Goal: Task Accomplishment & Management: Manage account settings

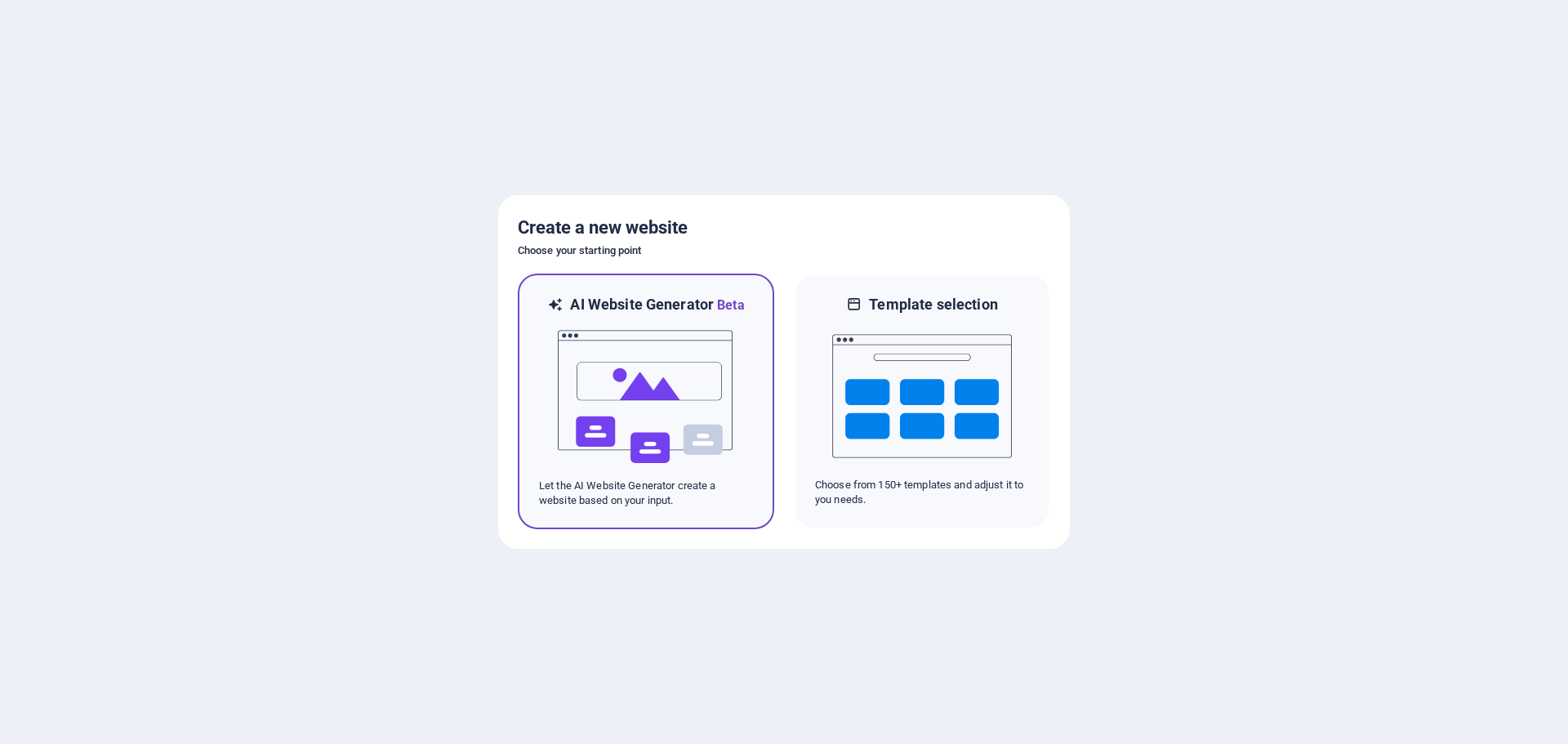
click at [697, 326] on img at bounding box center [645, 396] width 179 height 163
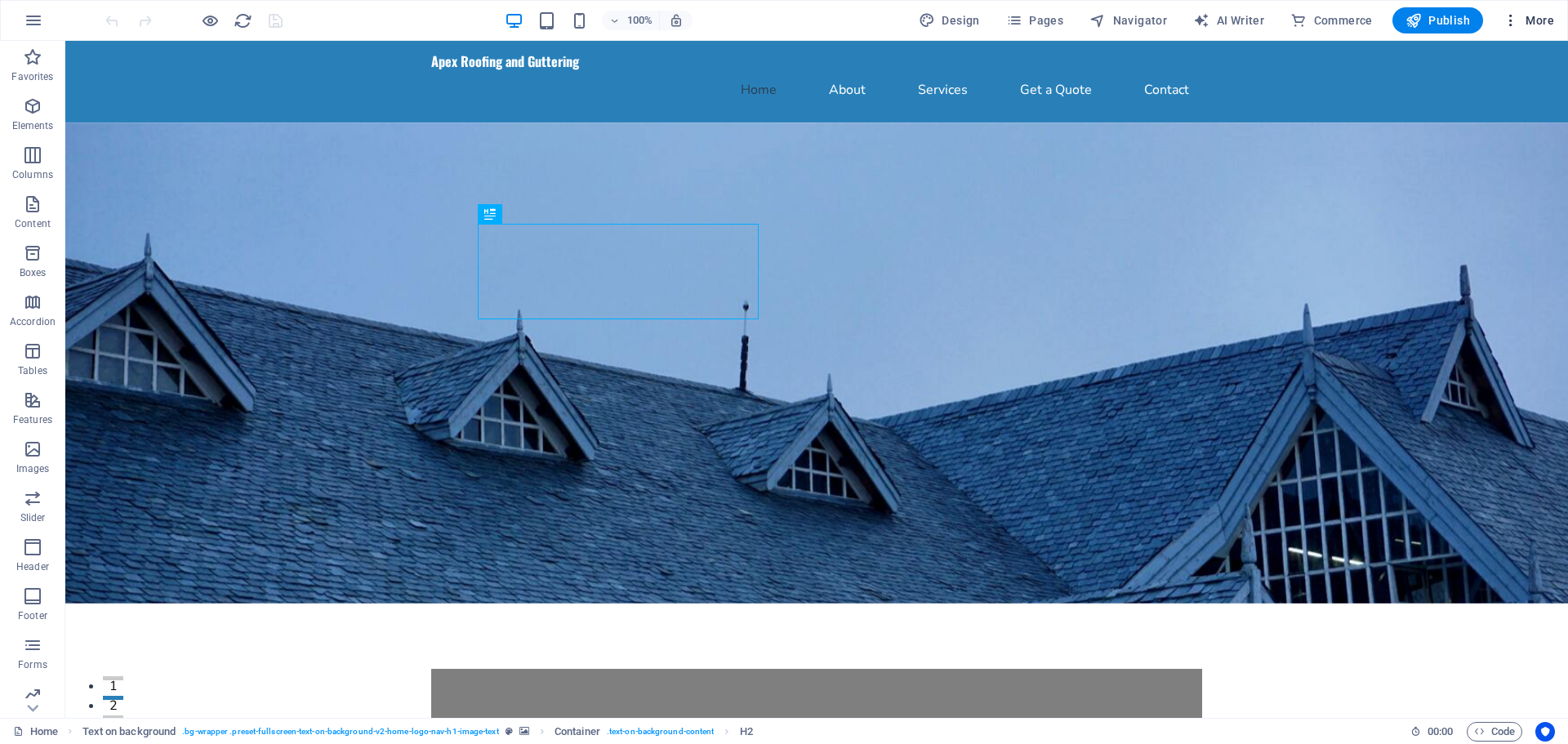
click at [1533, 24] on span "More" at bounding box center [1528, 20] width 52 height 16
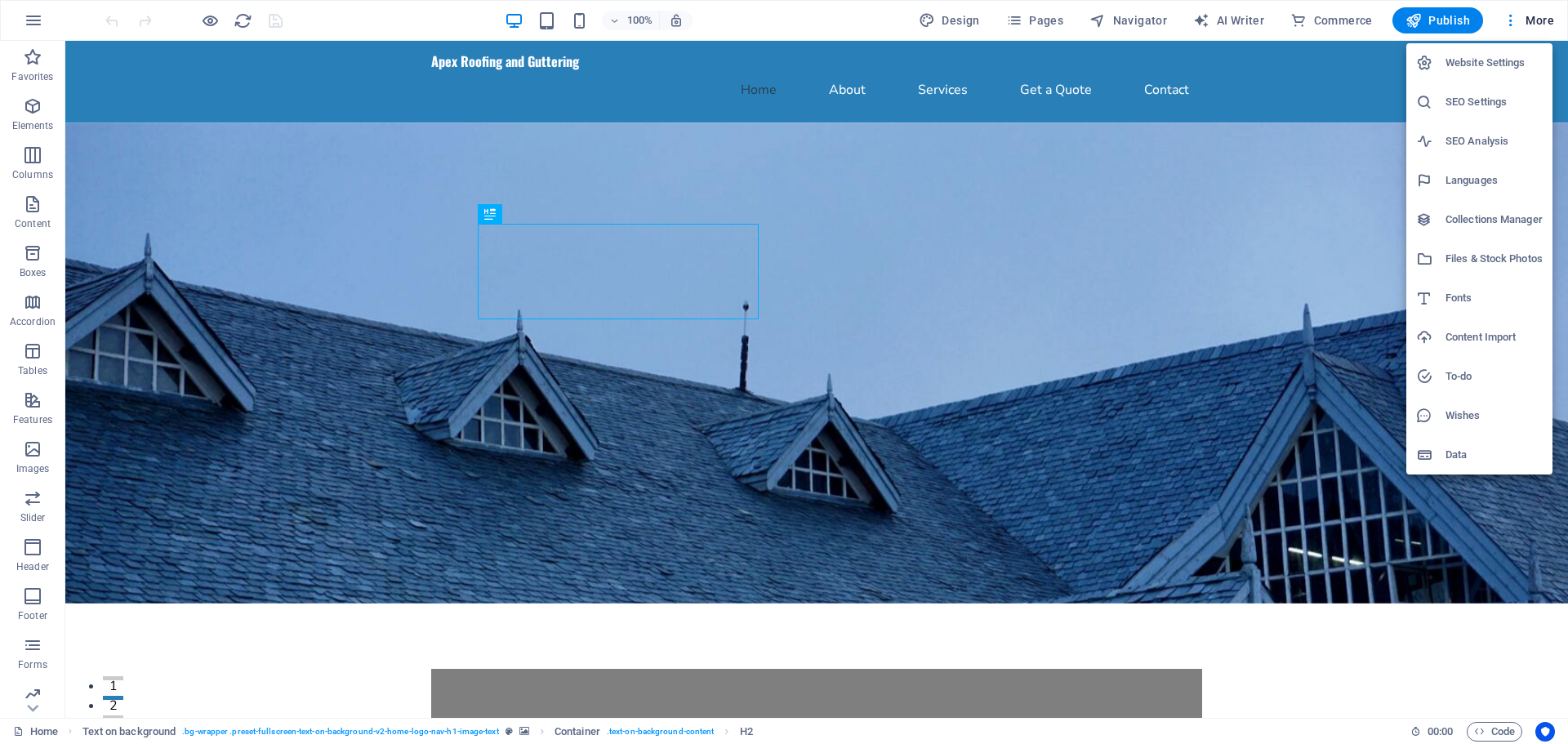
click at [1511, 60] on h6 "Website Settings" at bounding box center [1493, 63] width 97 height 20
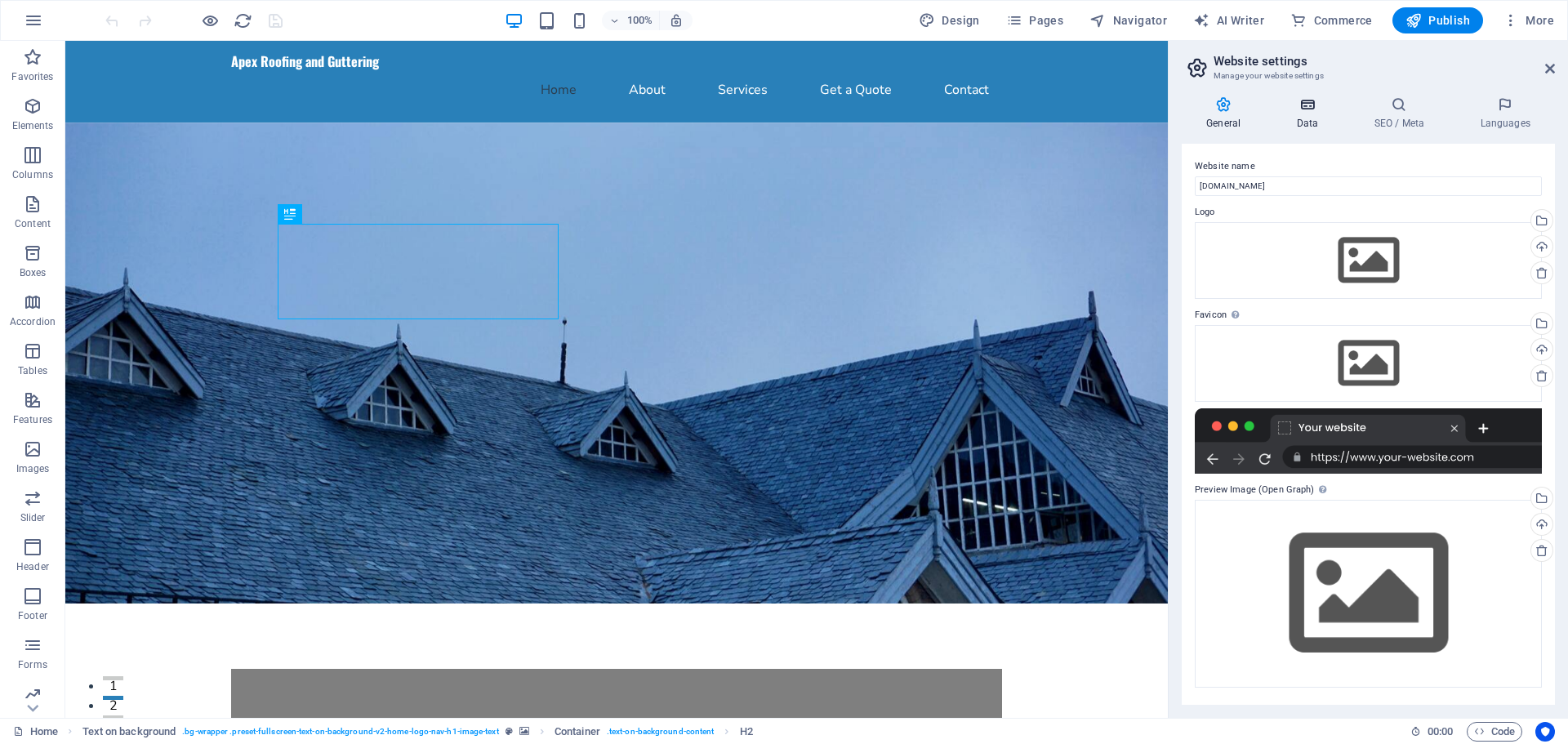
click at [1302, 121] on h4 "Data" at bounding box center [1310, 114] width 77 height 35
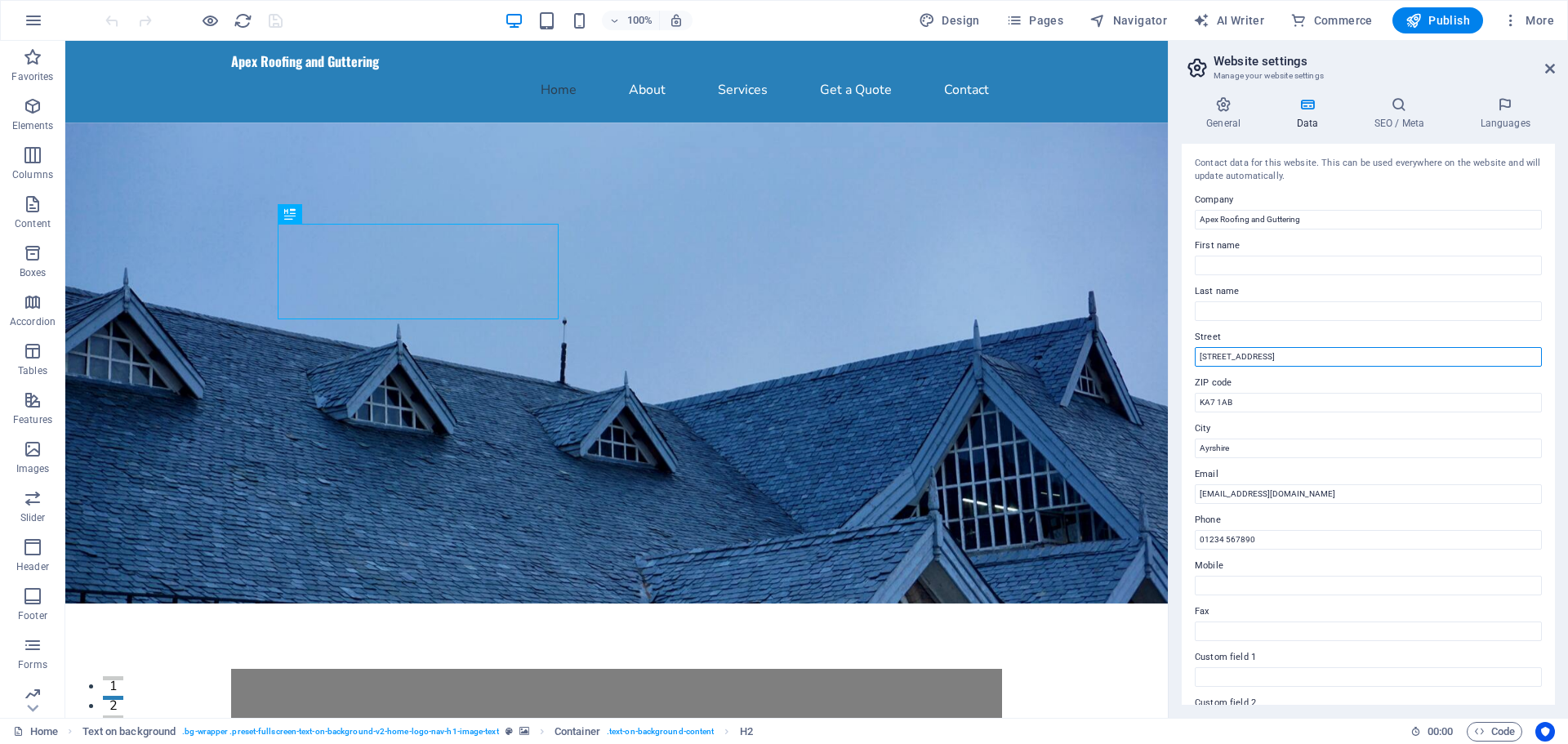
drag, startPoint x: 1354, startPoint y: 394, endPoint x: 1150, endPoint y: 355, distance: 207.7
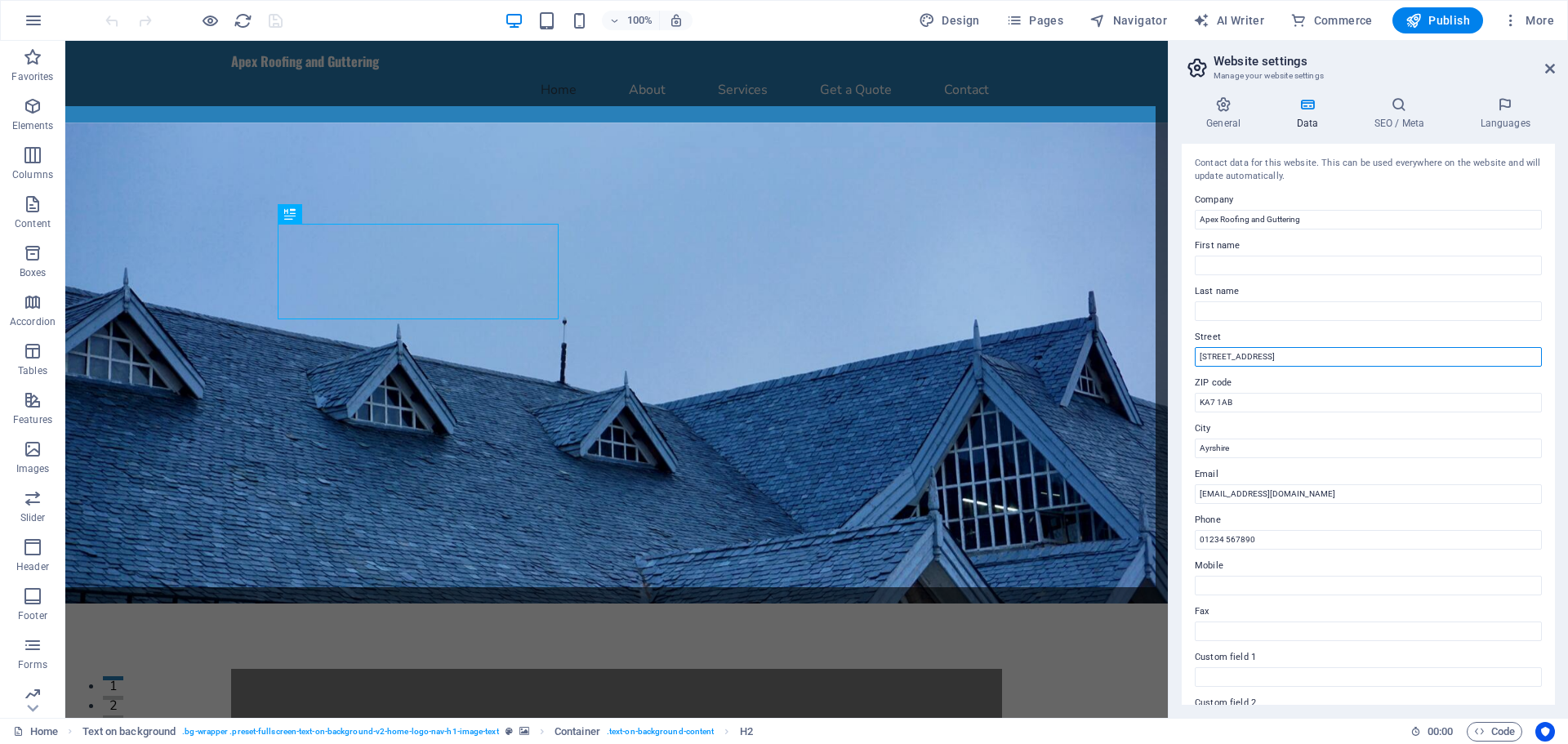
click at [1265, 359] on input "123 Roofing Lane" at bounding box center [1368, 357] width 347 height 20
type input "Ladykirk Business Park"
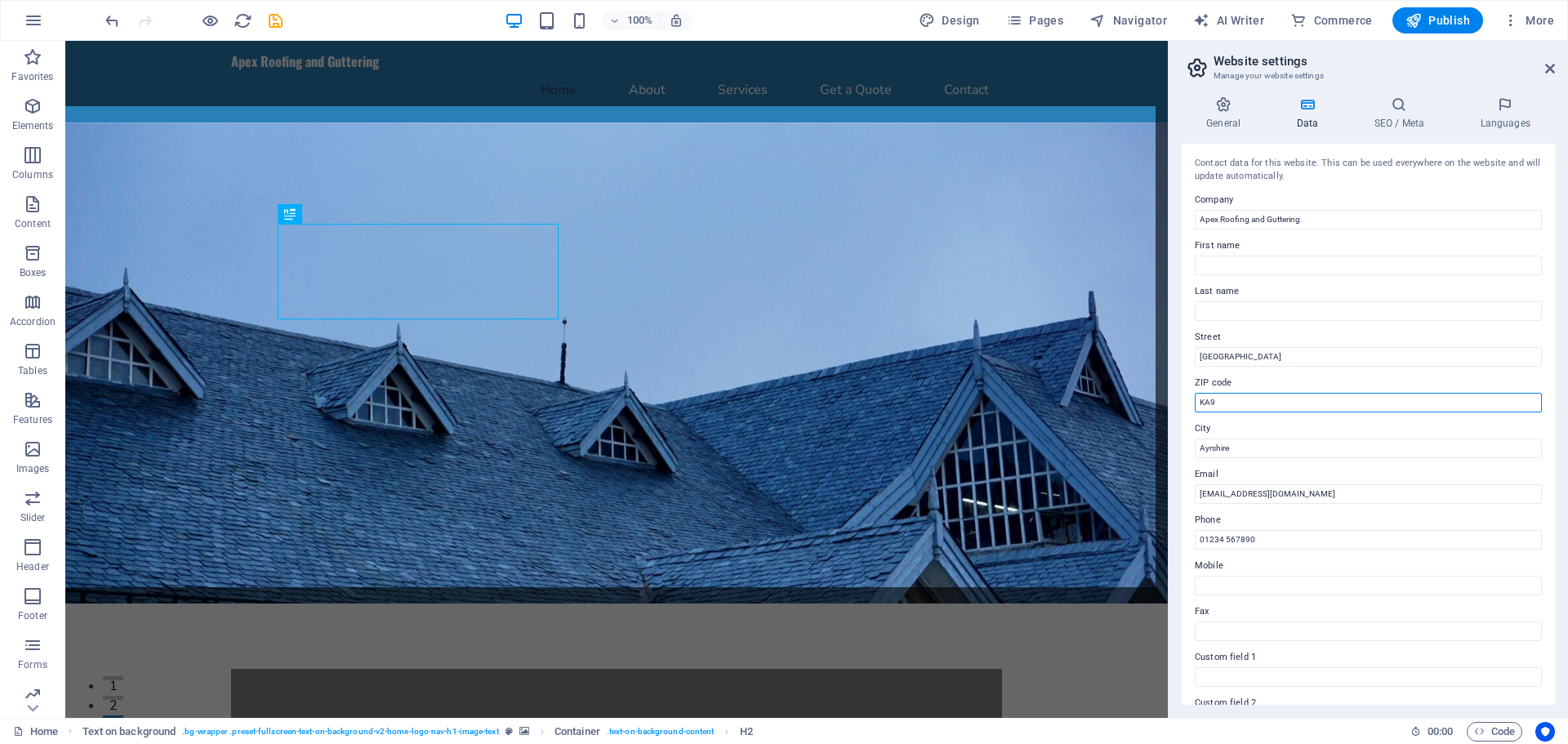
type input "KA9 2TA"
type input "i"
type input "apexayrshire@gmail.com"
paste input "7771 504793"
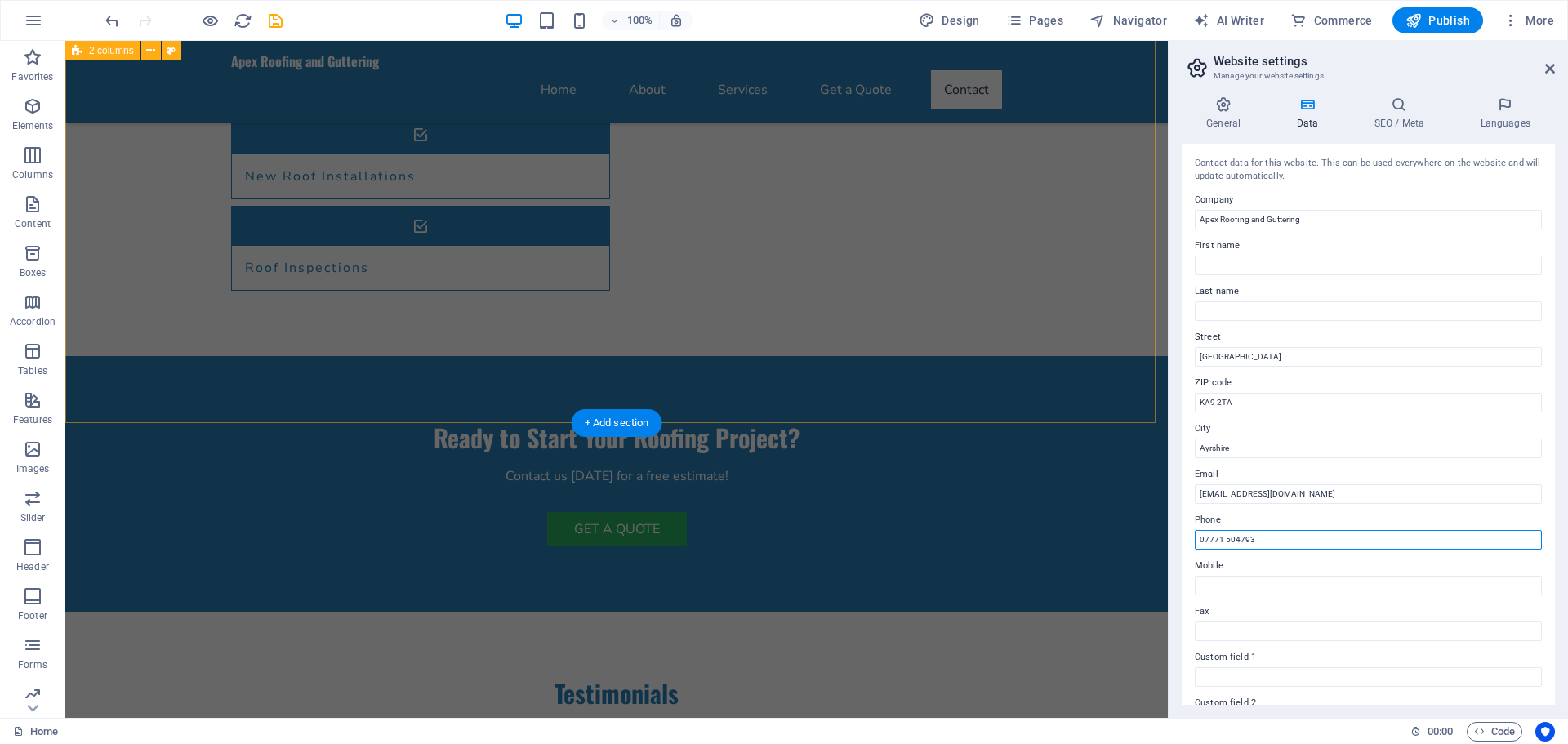
scroll to position [2046, 0]
type input "07771 504793"
click at [1459, 2] on div "100% Design Pages Navigator AI Writer Commerce Publish More" at bounding box center [784, 20] width 1566 height 39
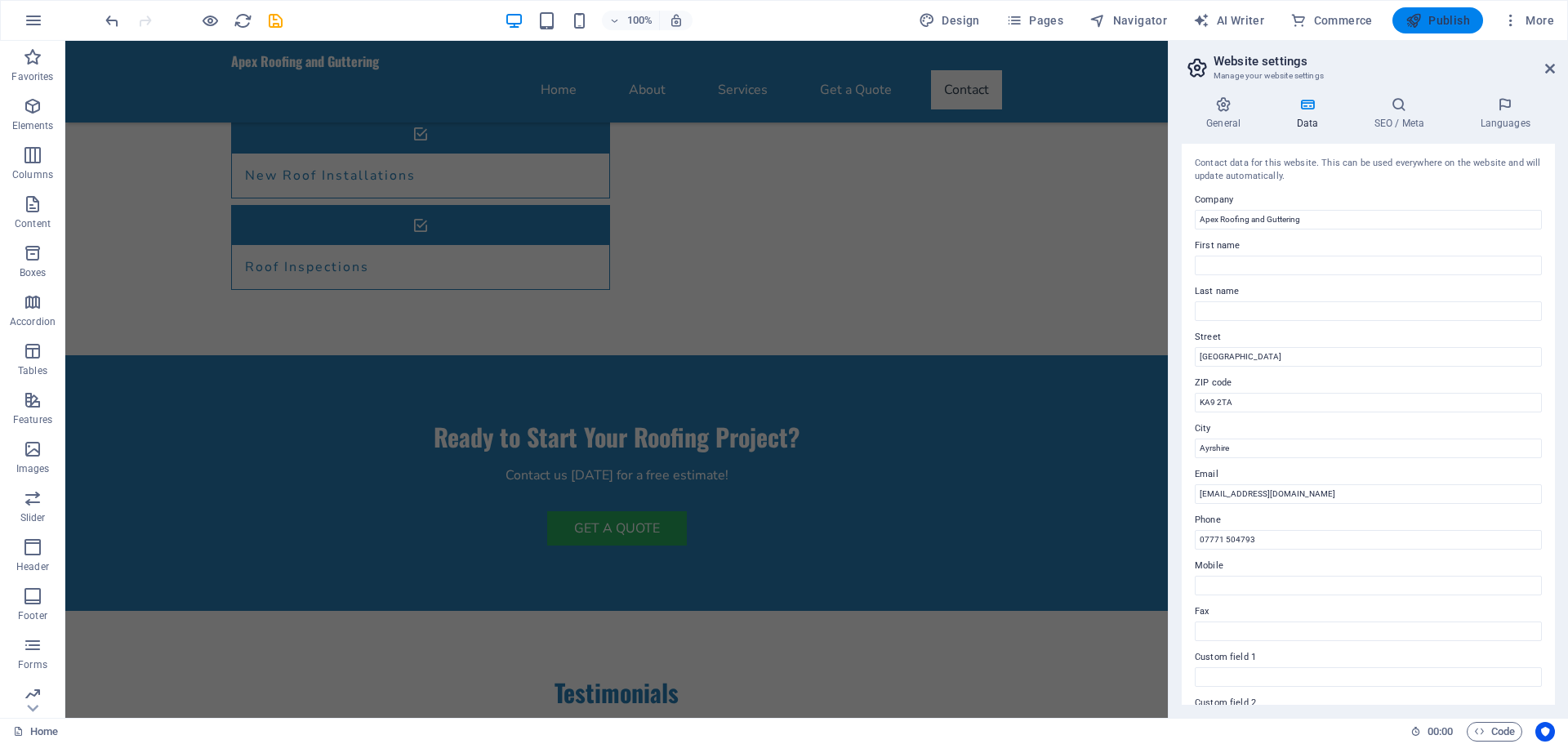
click at [1456, 15] on span "Publish" at bounding box center [1437, 20] width 65 height 16
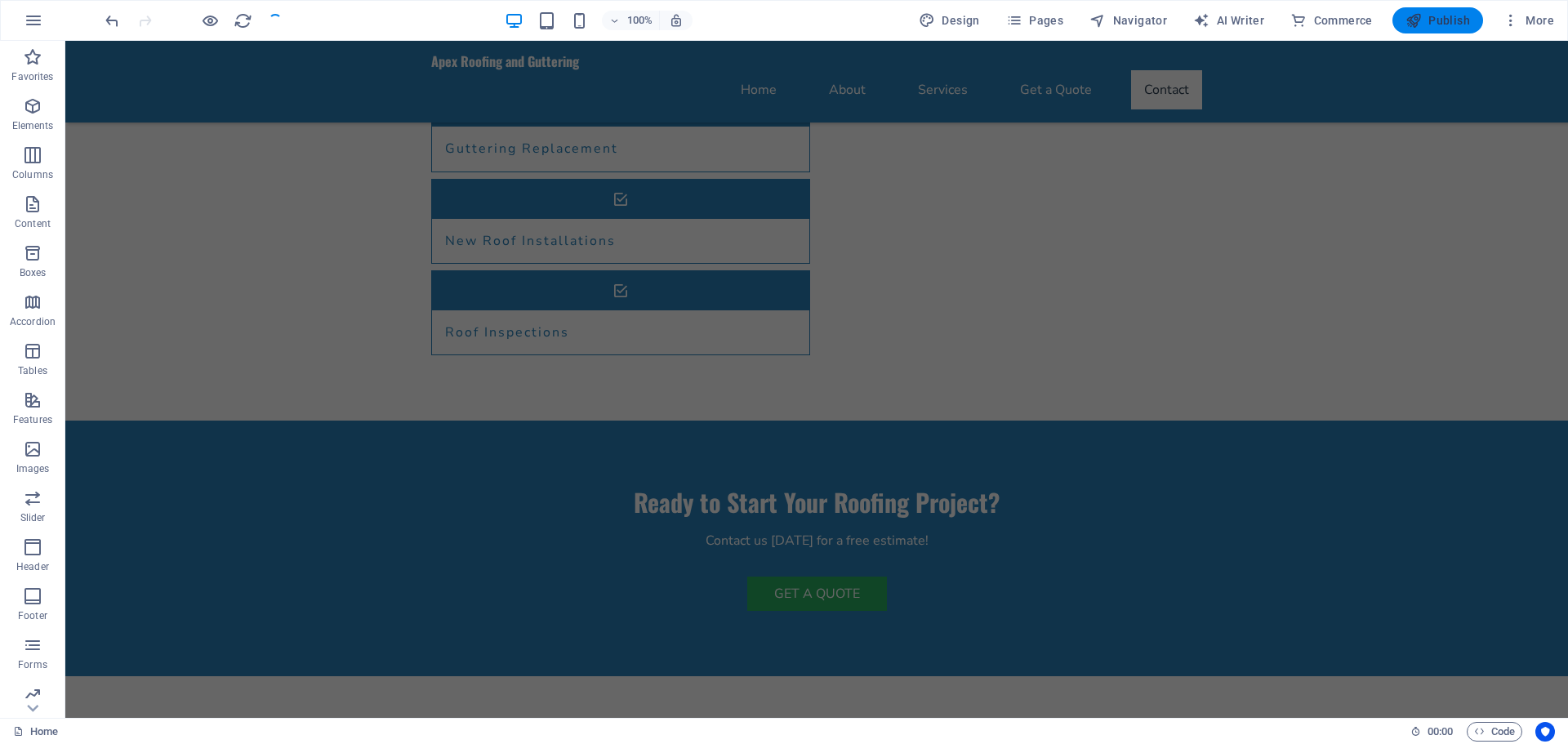
click at [1425, 13] on span "Publish" at bounding box center [1437, 20] width 65 height 16
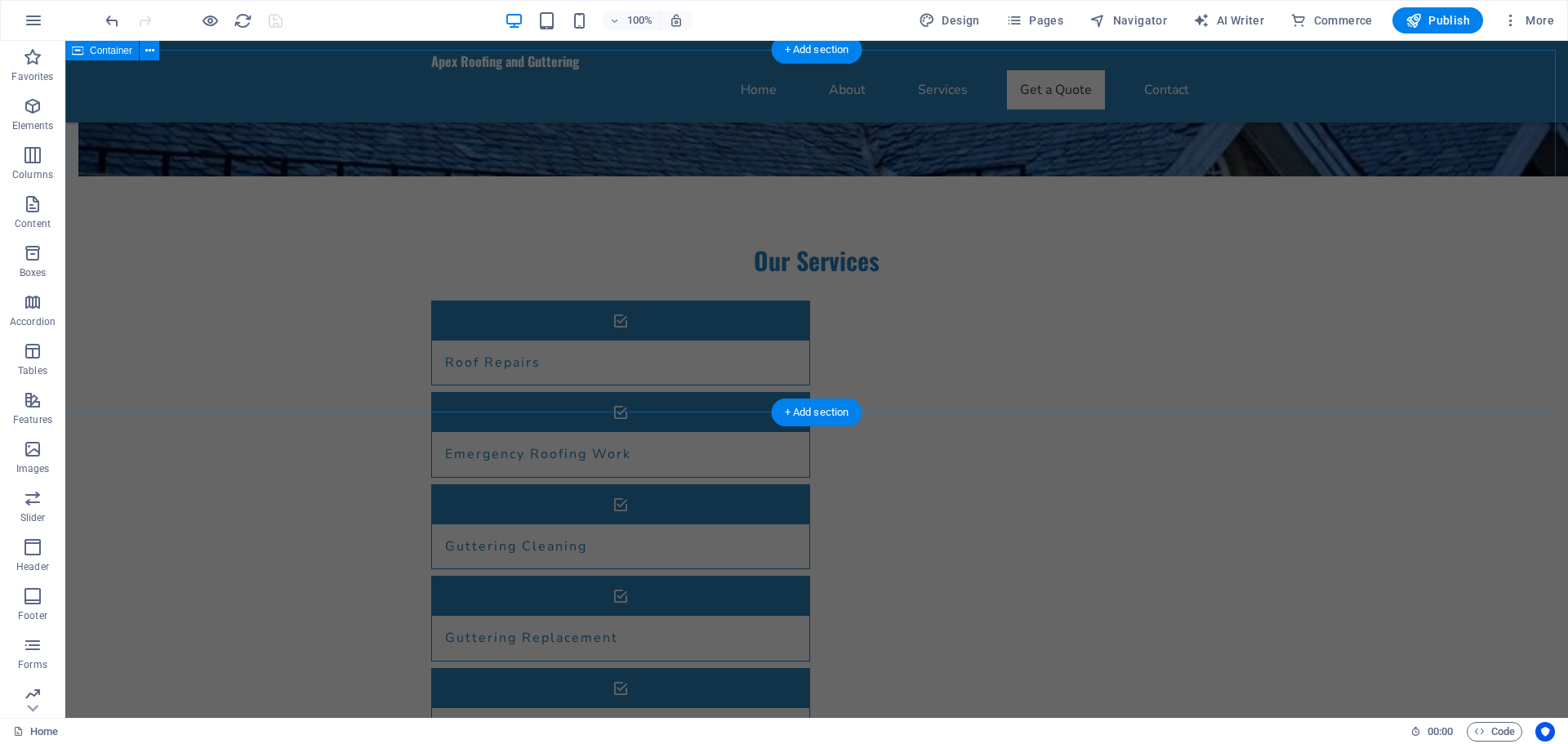
scroll to position [1556, 0]
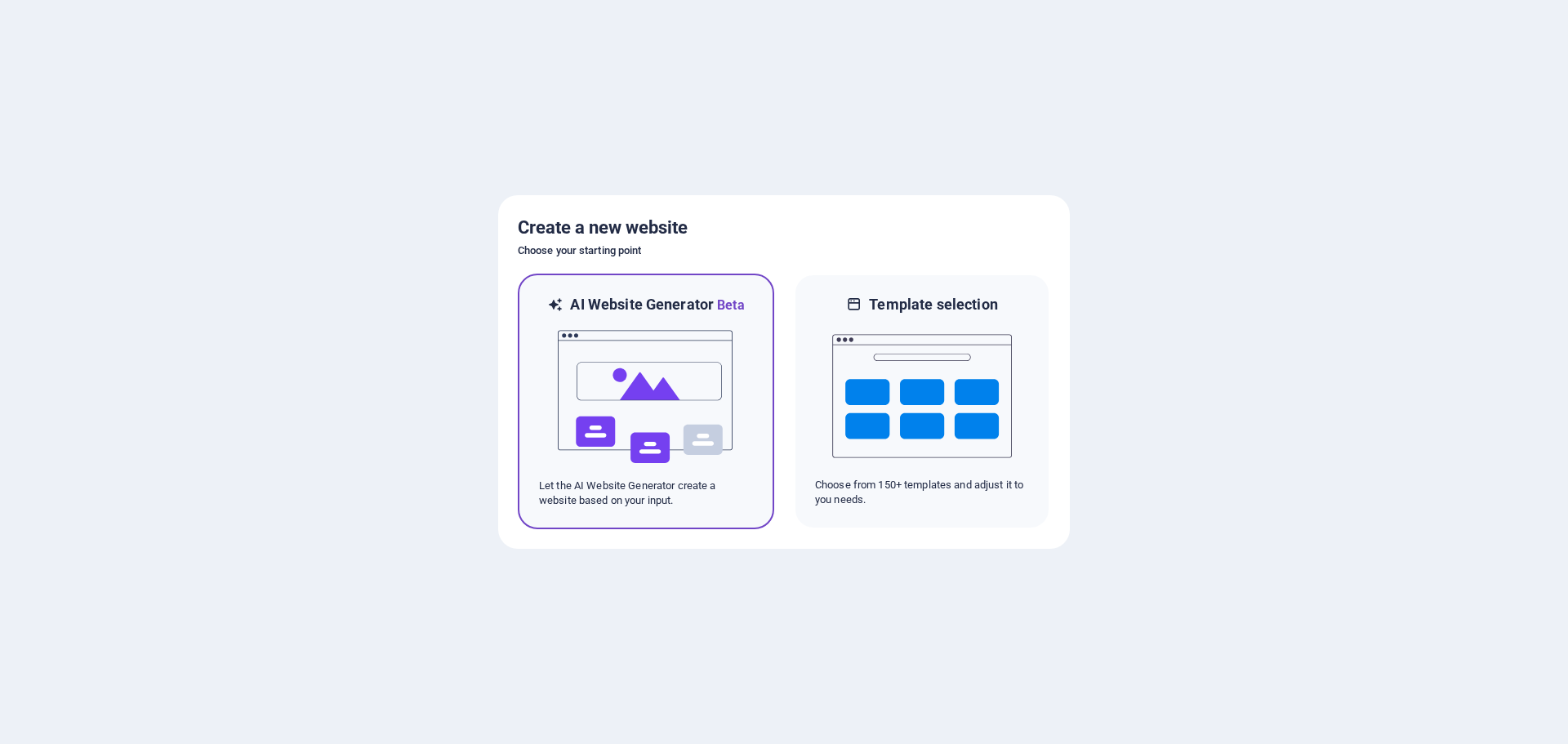
click at [668, 380] on img at bounding box center [645, 396] width 179 height 163
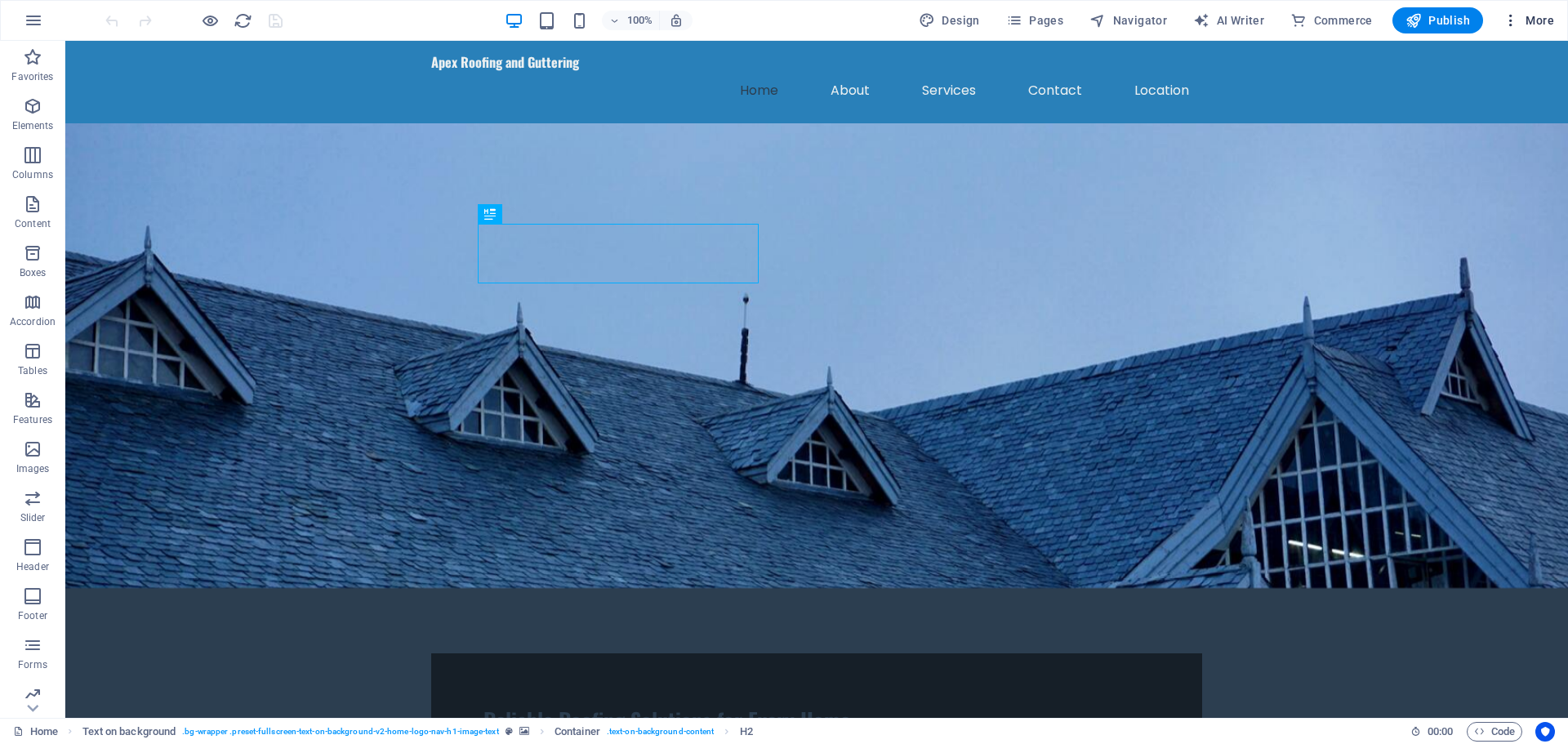
click at [1520, 20] on span "More" at bounding box center [1528, 20] width 52 height 16
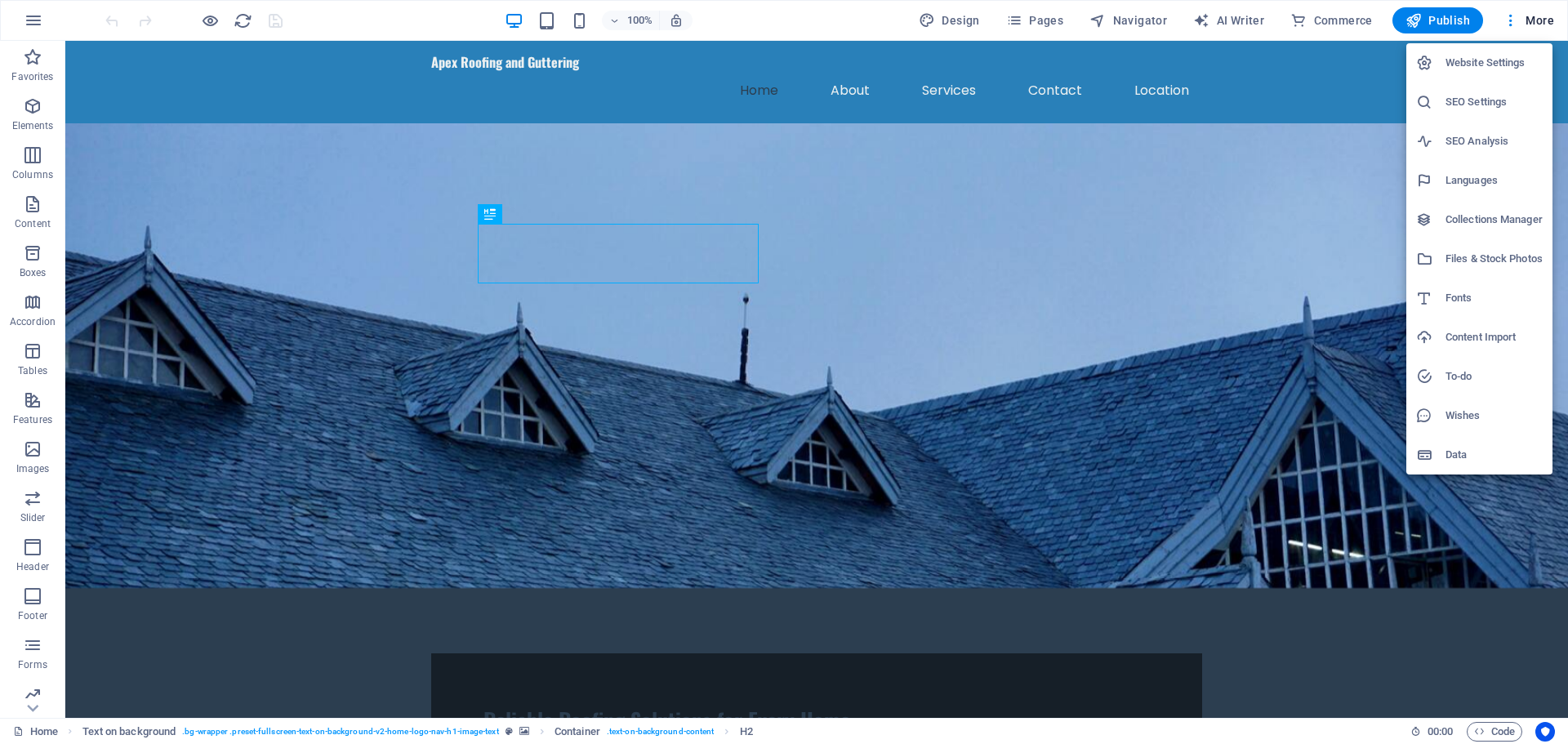
click at [1477, 62] on h6 "Website Settings" at bounding box center [1493, 63] width 97 height 20
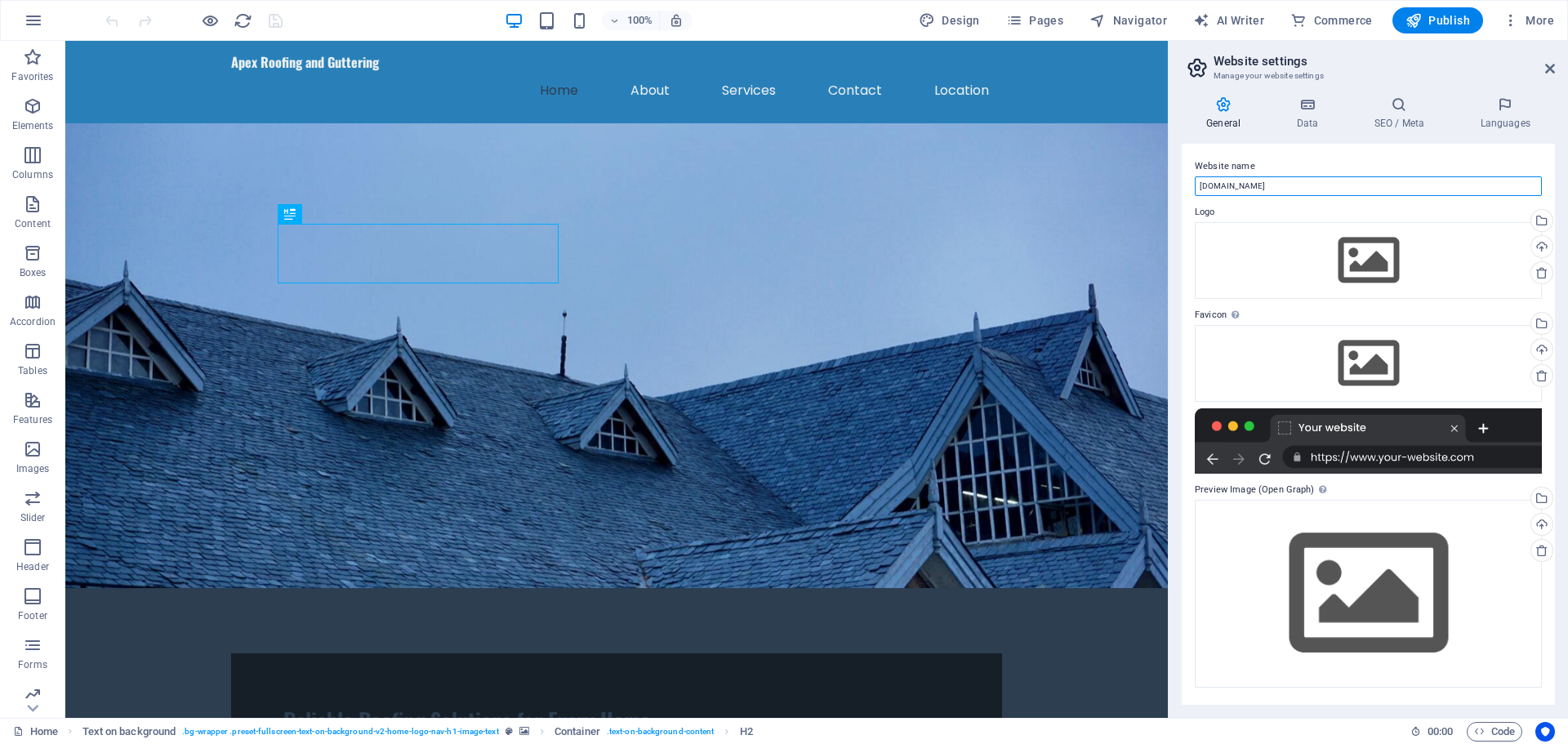
click at [1296, 182] on input "[DOMAIN_NAME]" at bounding box center [1368, 186] width 347 height 20
type input "Apex Roofing and Guttering"
click at [1302, 73] on h3 "Manage your website settings" at bounding box center [1368, 75] width 309 height 15
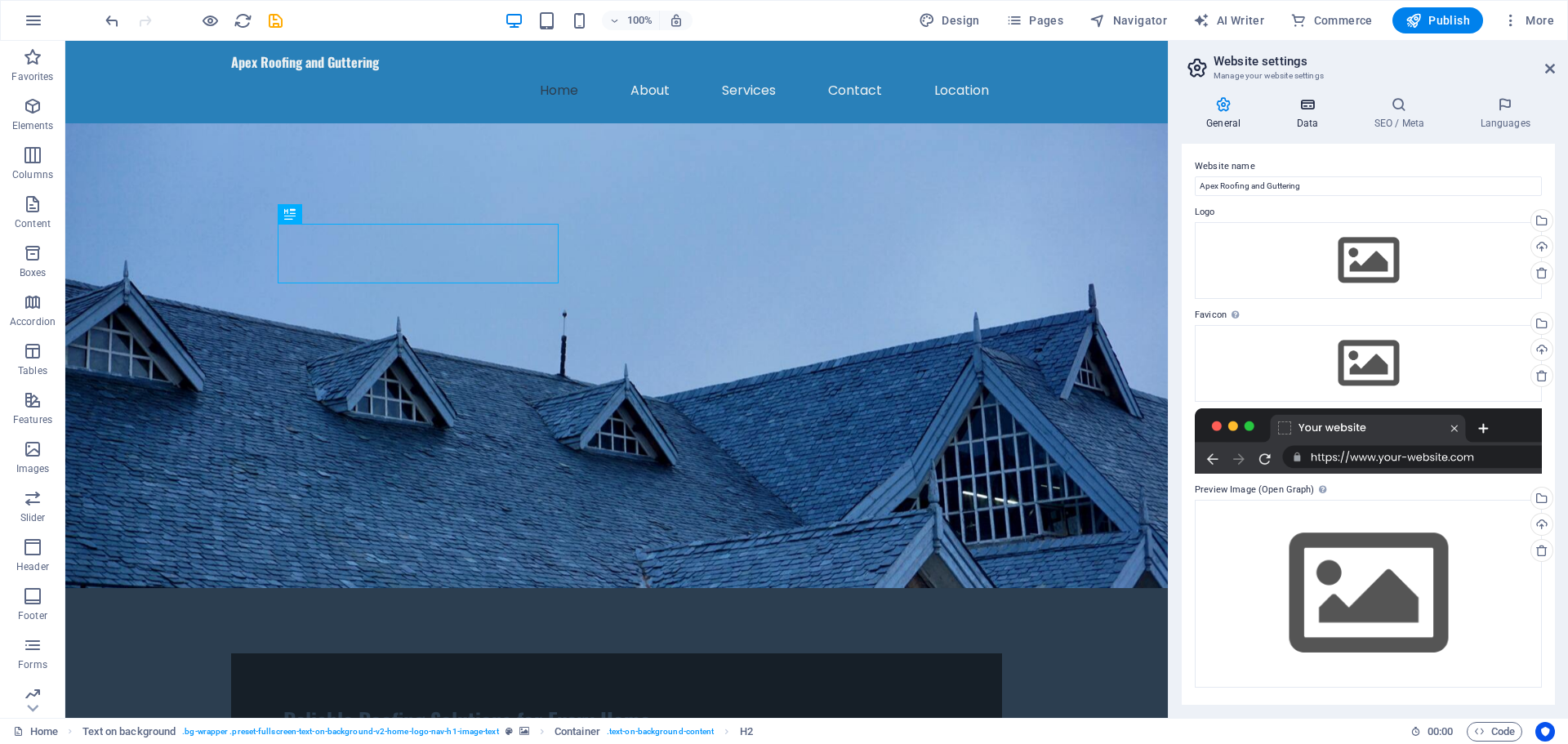
click at [1318, 116] on h4 "Data" at bounding box center [1310, 114] width 77 height 35
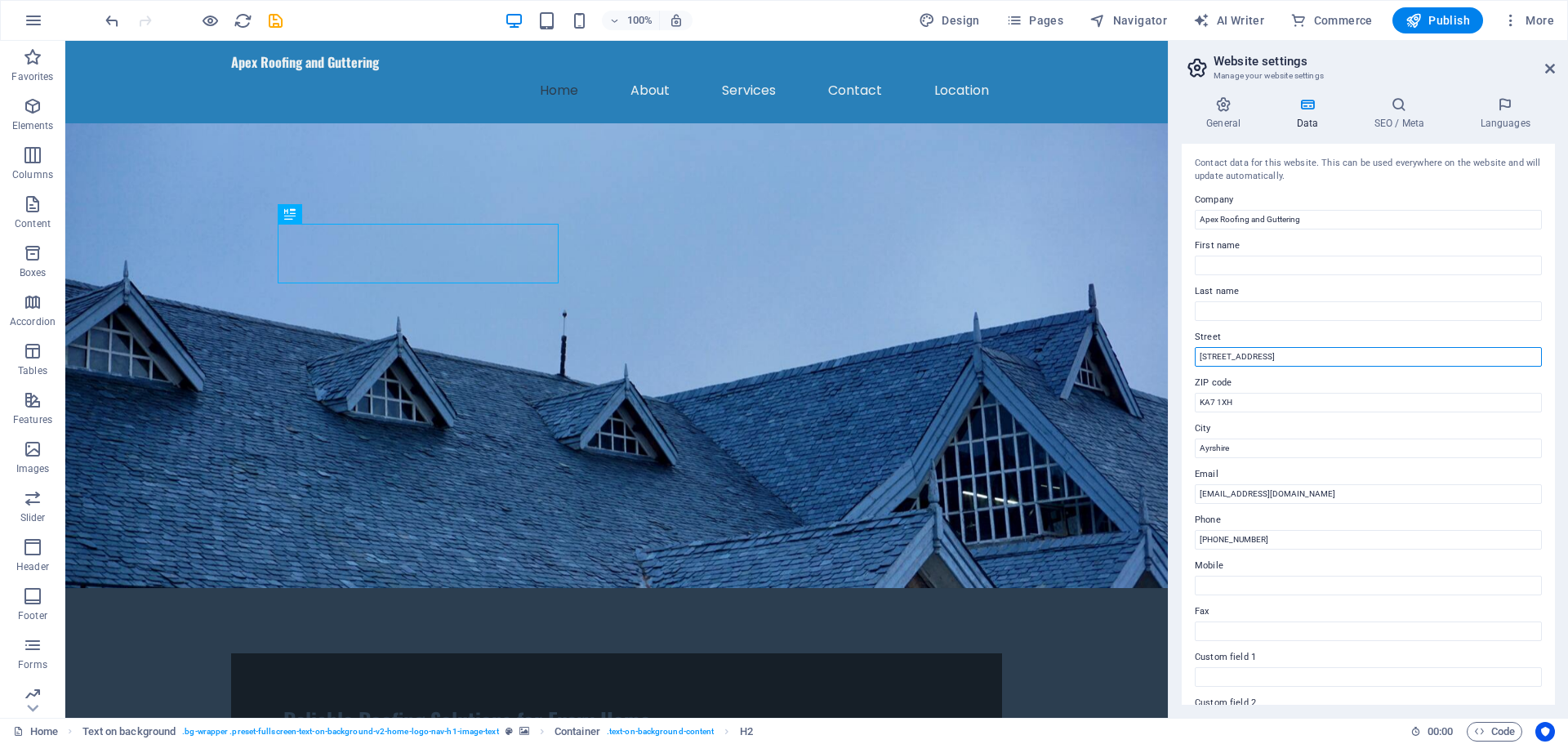
click at [1295, 349] on input "123 Roofing Ave" at bounding box center [1368, 357] width 347 height 20
type input "Lad"
type input "KA9 2TA"
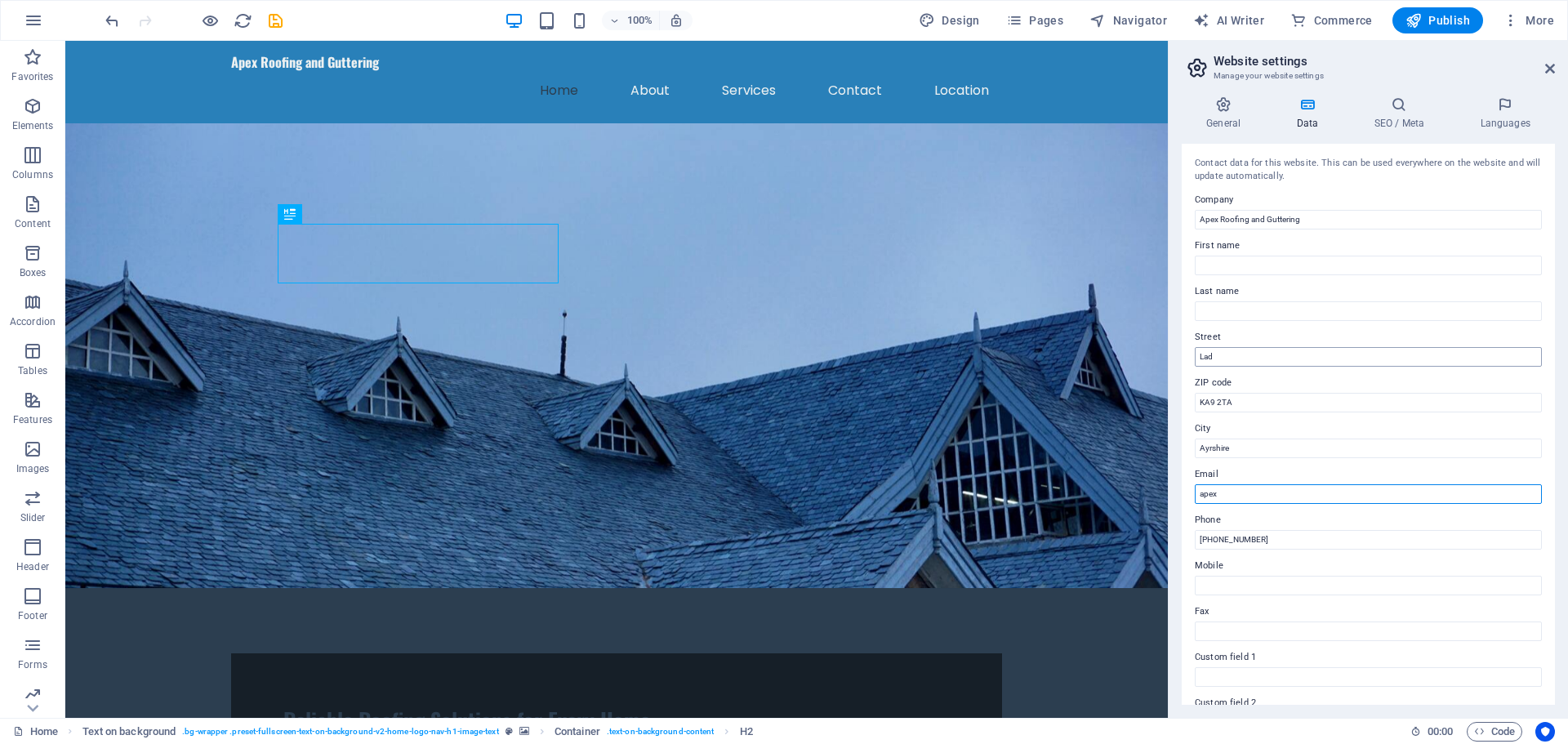
type input "apexayrshire@gmail.com"
type input "07771 504793"
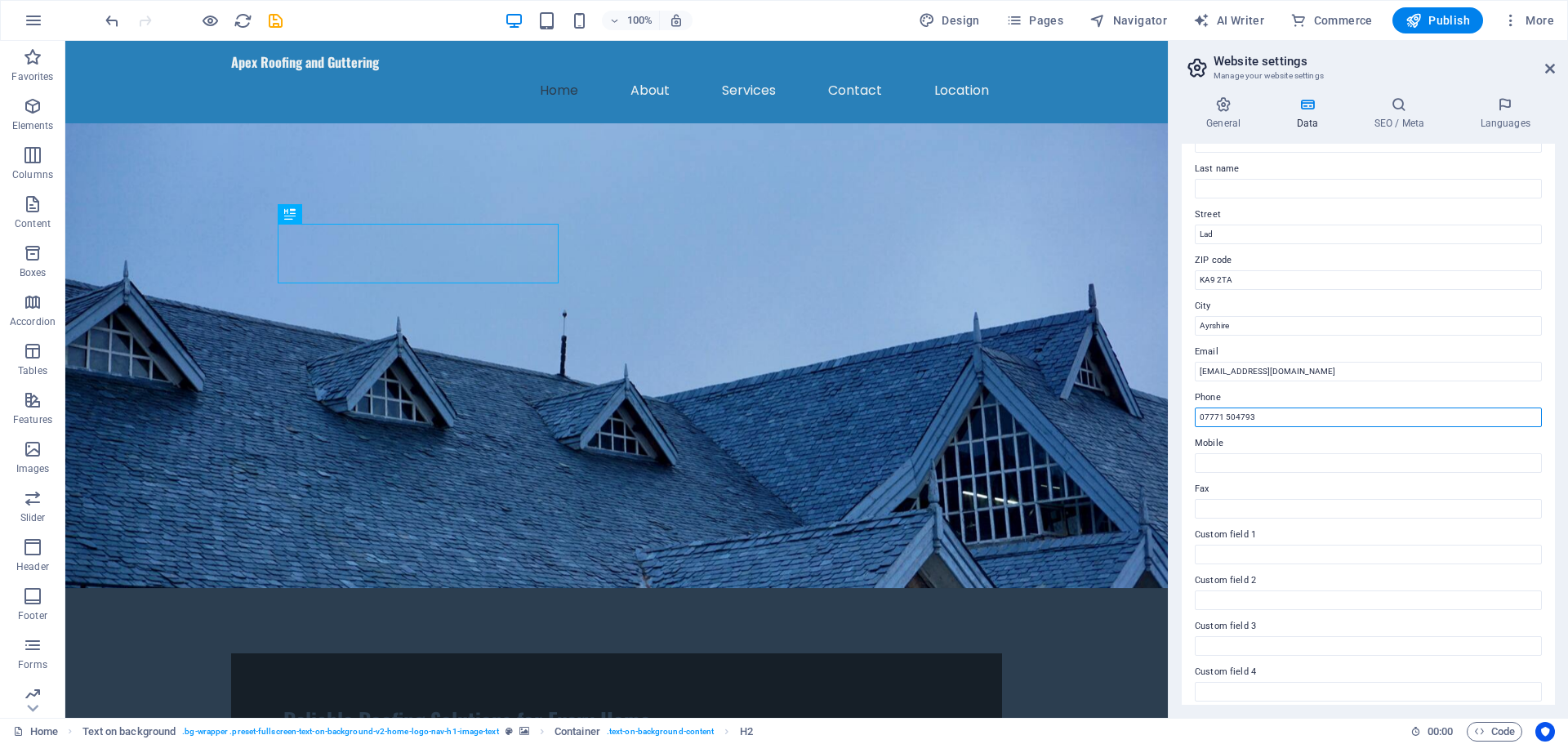
scroll to position [224, 0]
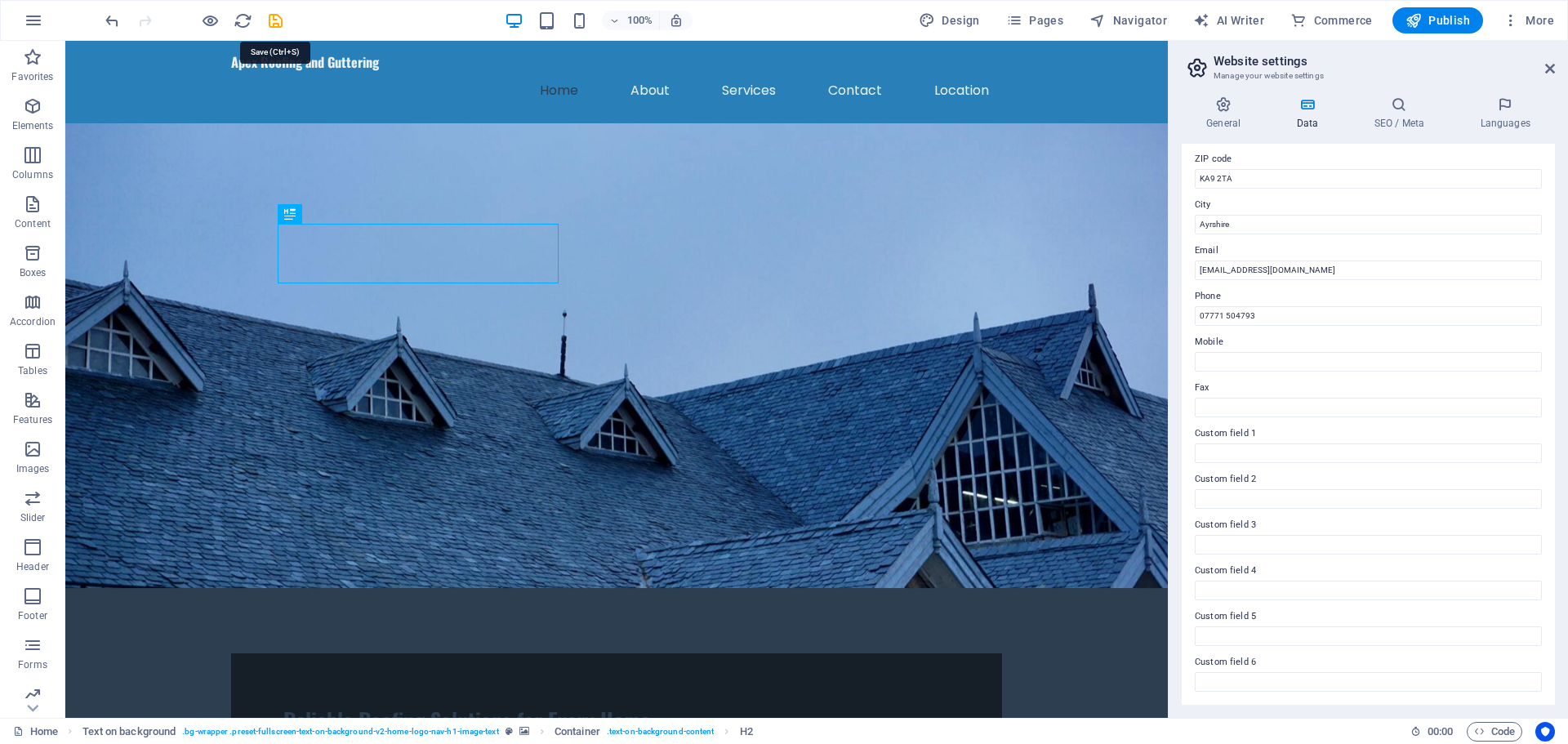
click at [272, 24] on icon "save" at bounding box center [276, 21] width 19 height 19
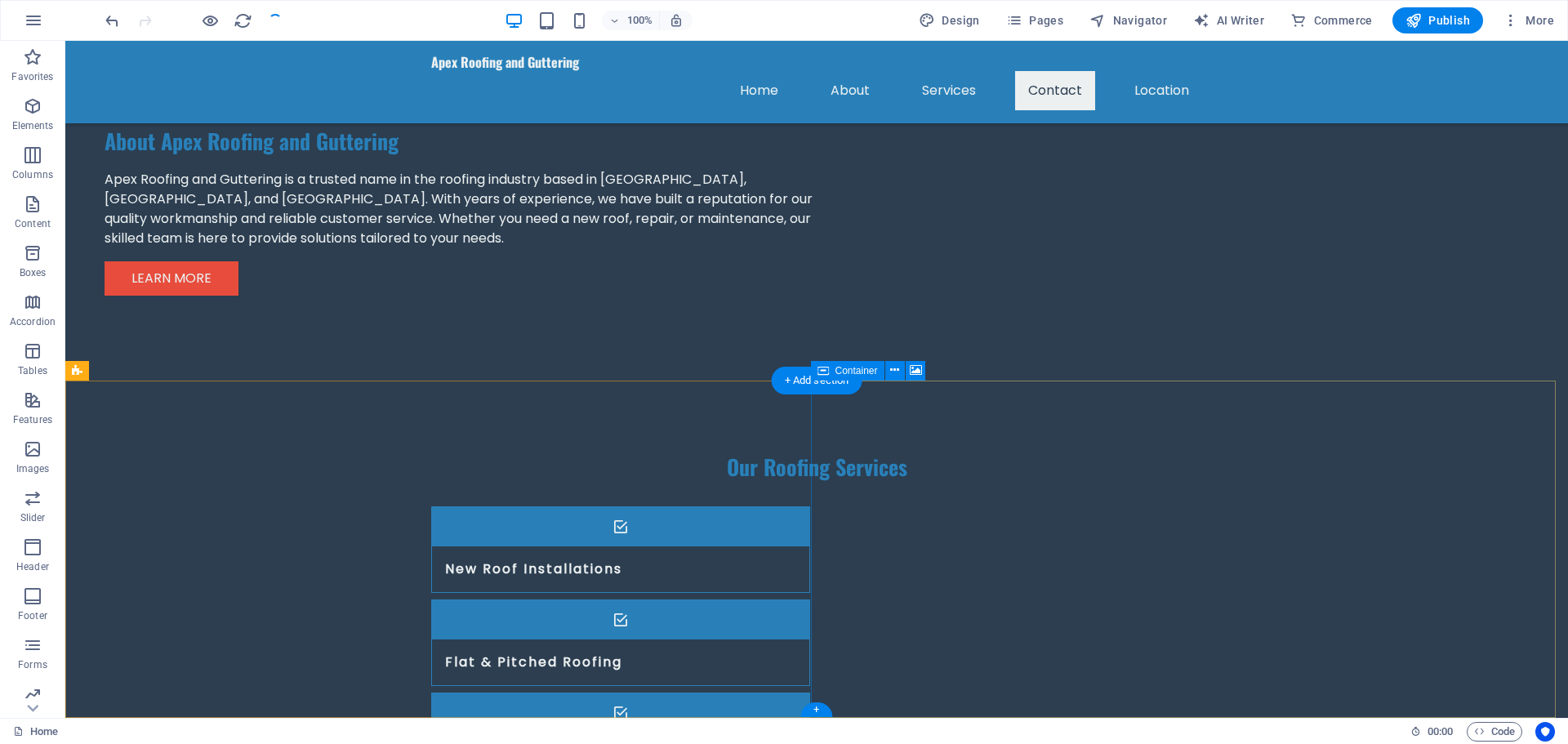
scroll to position [1422, 0]
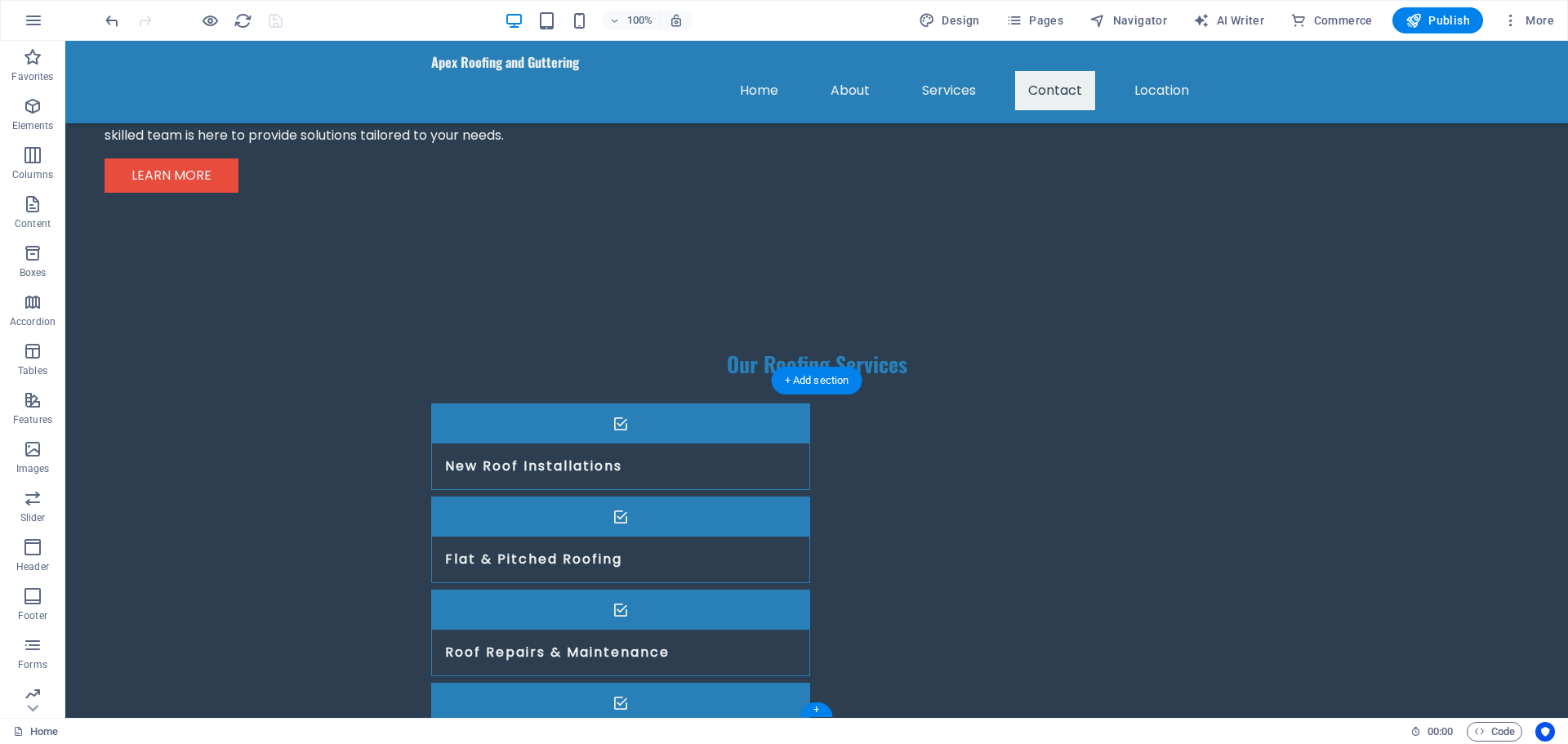
select select "px"
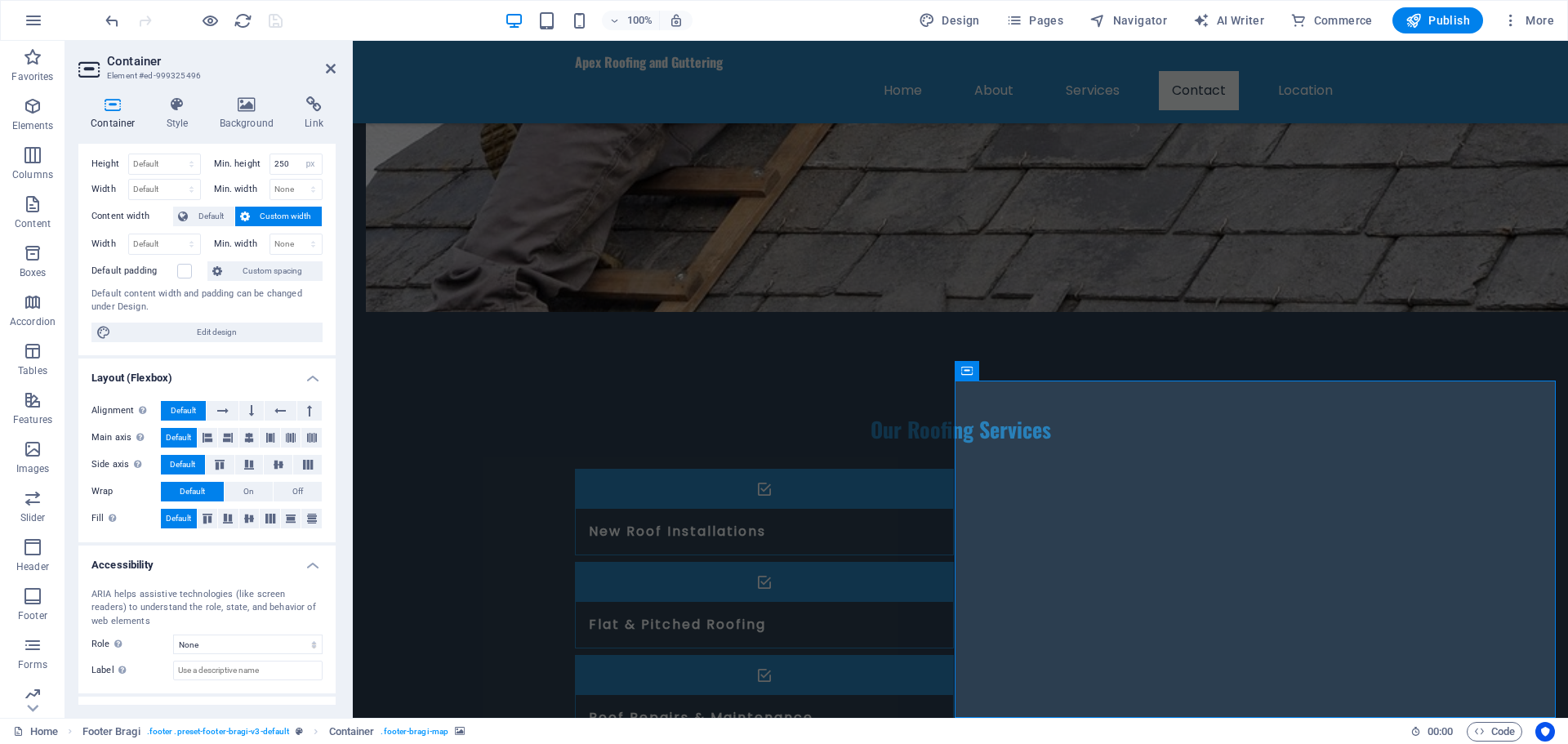
scroll to position [0, 0]
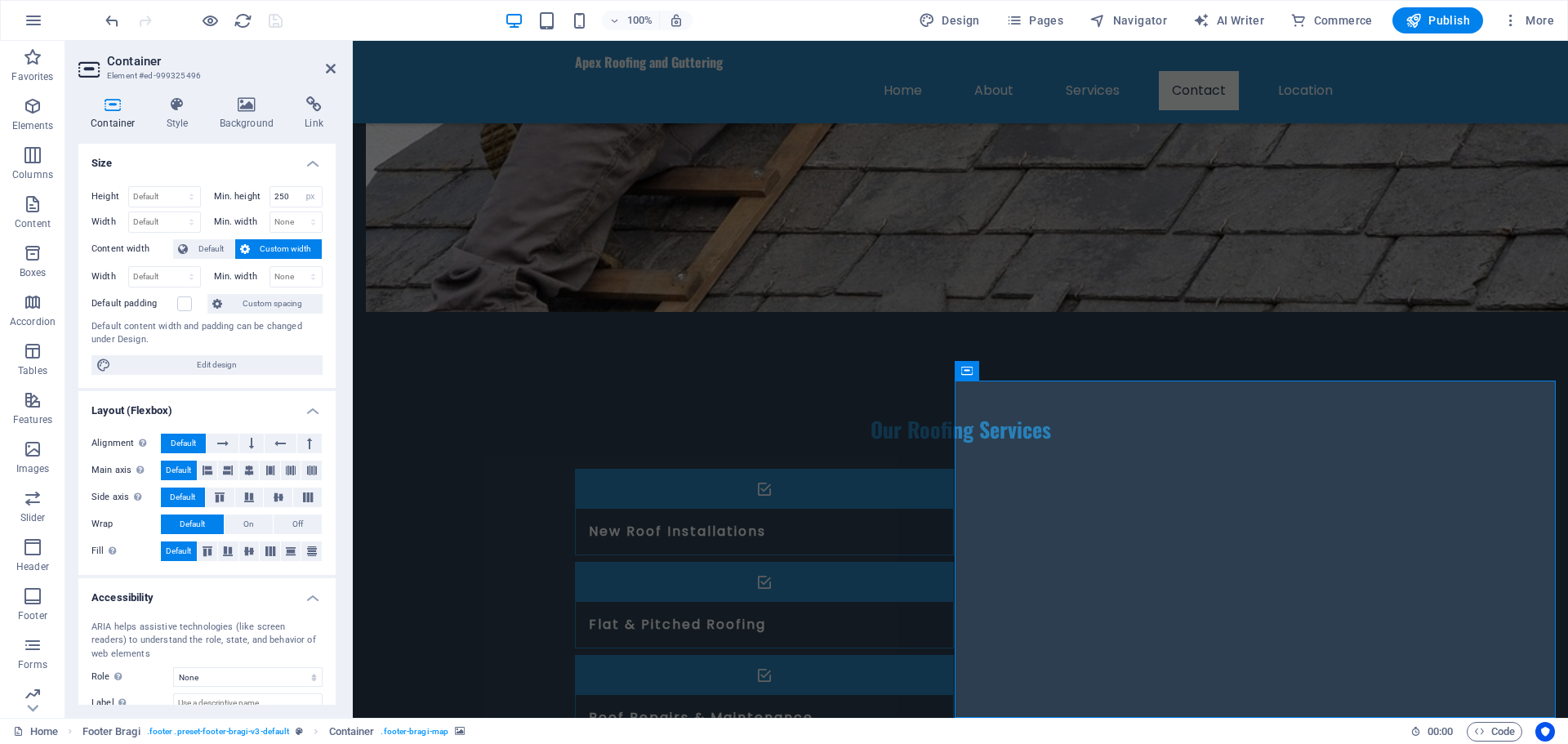
click at [164, 98] on icon at bounding box center [177, 105] width 46 height 16
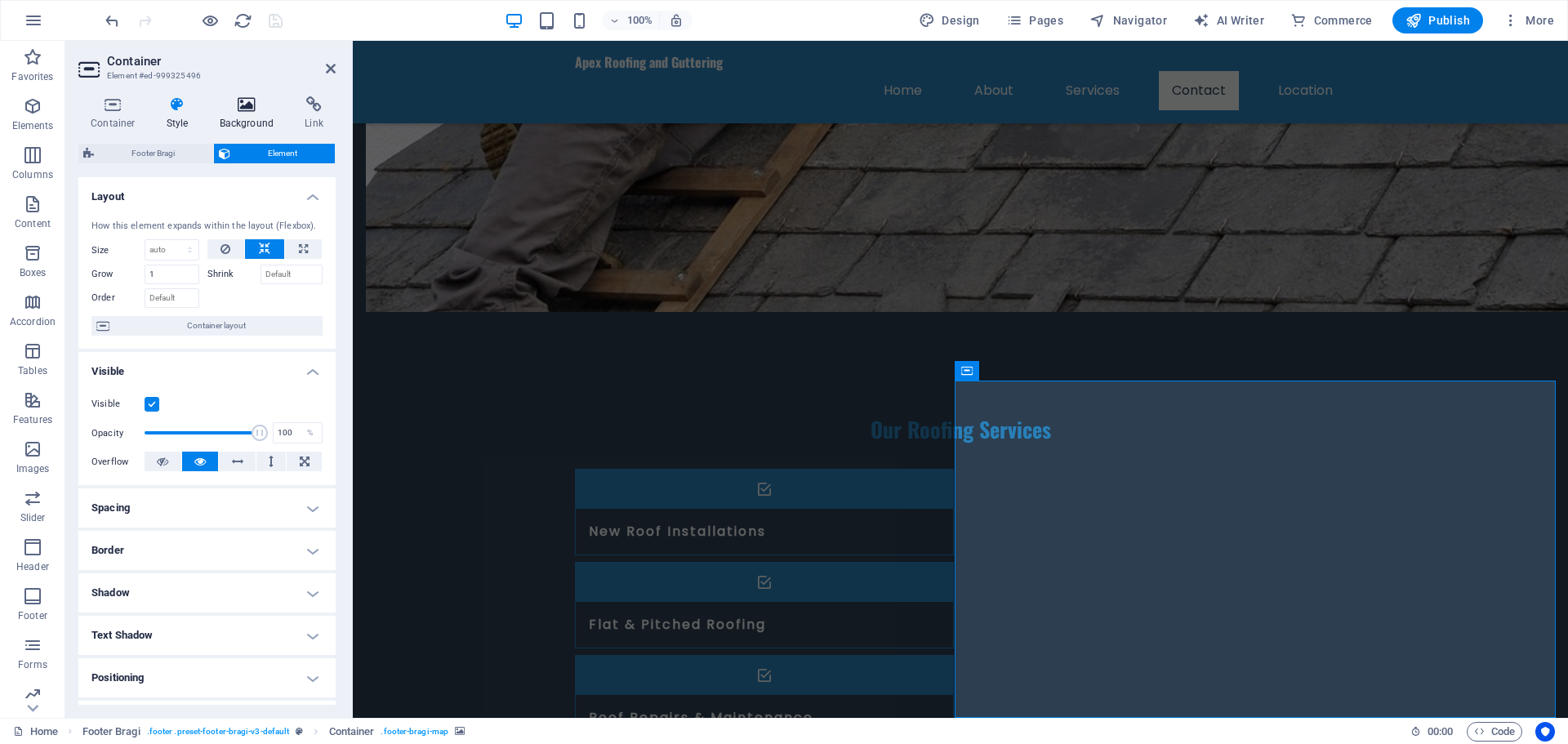
click at [216, 103] on icon at bounding box center [247, 105] width 79 height 16
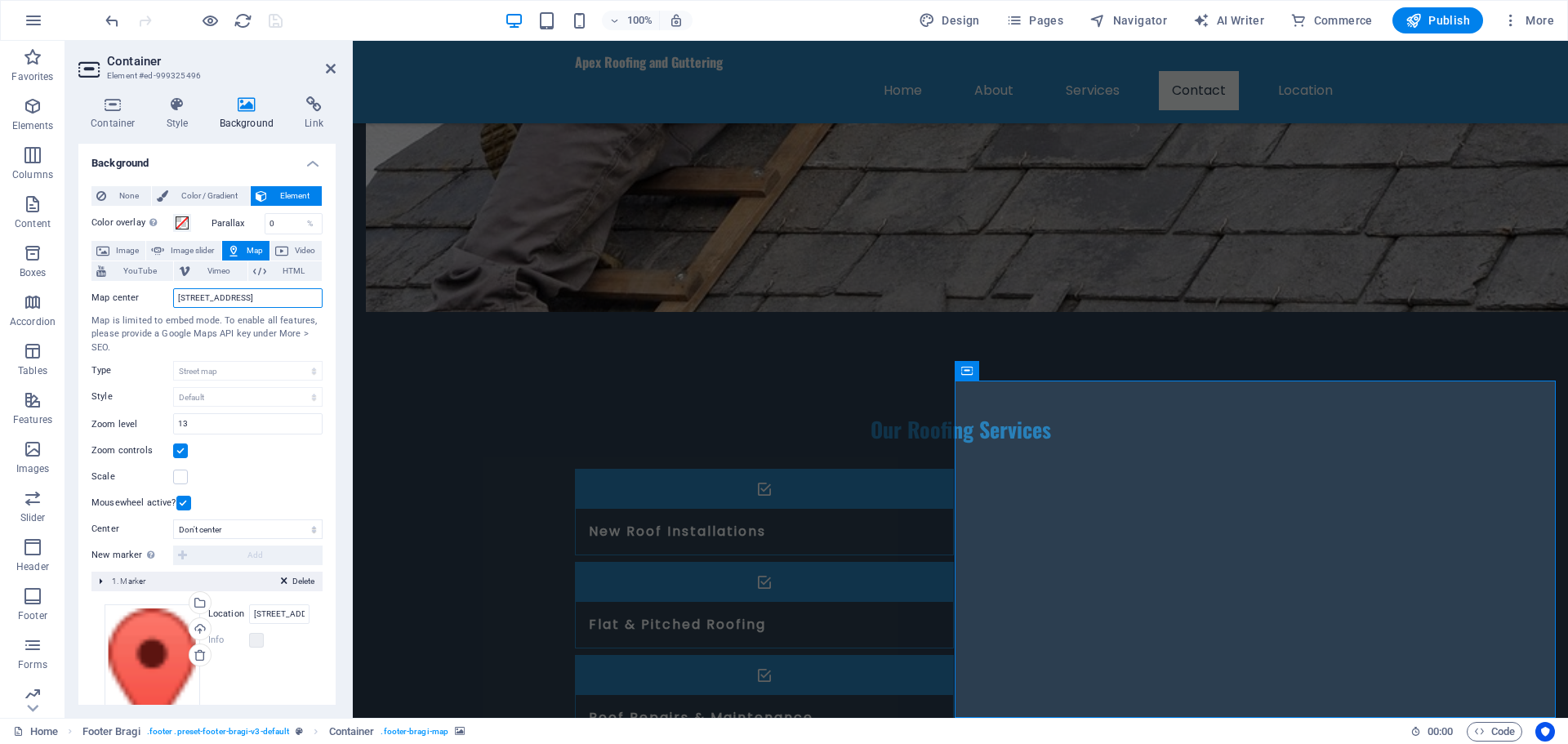
click at [257, 298] on input "123 Roofing Lane, KA1 1AB Ayrshire" at bounding box center [248, 298] width 149 height 20
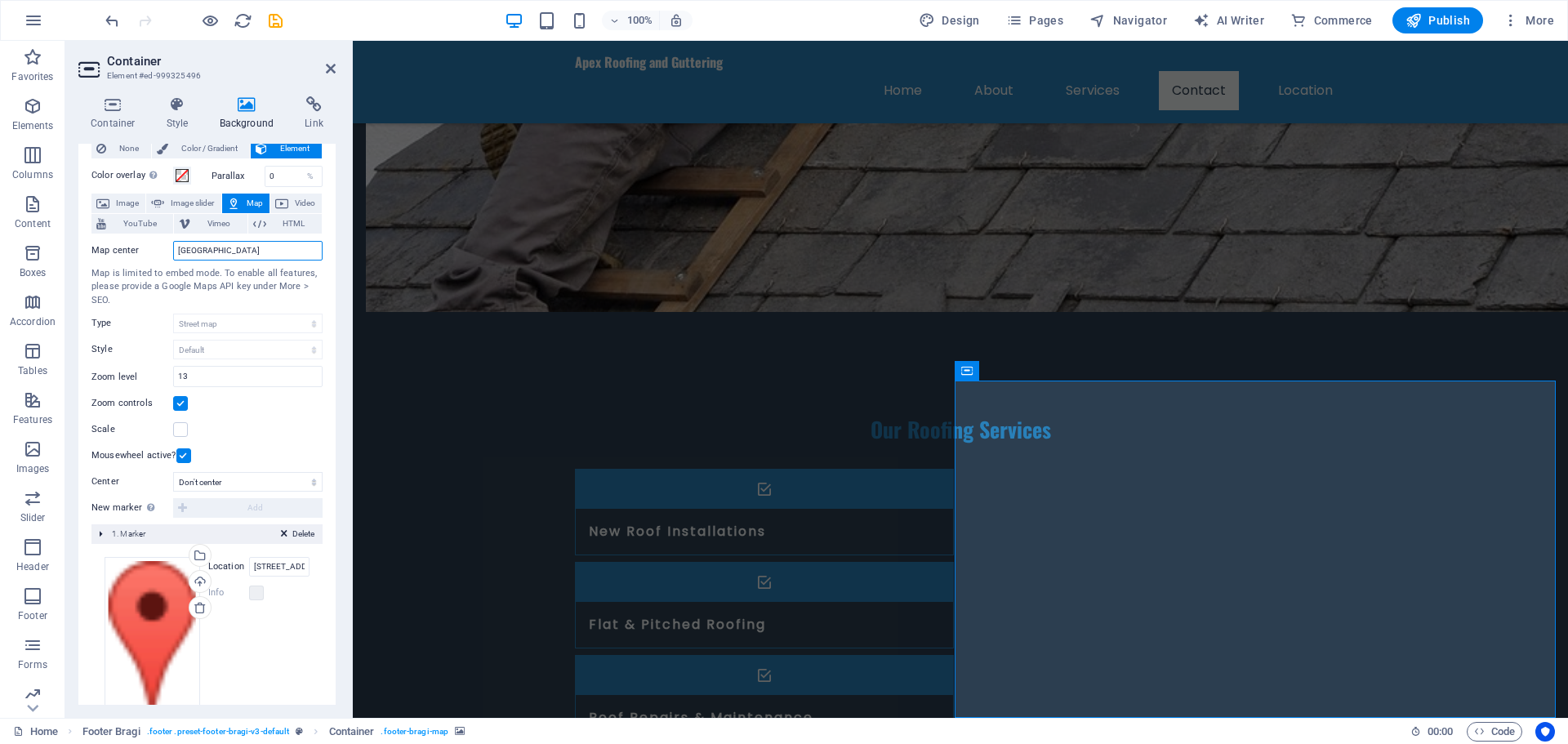
scroll to position [89, 0]
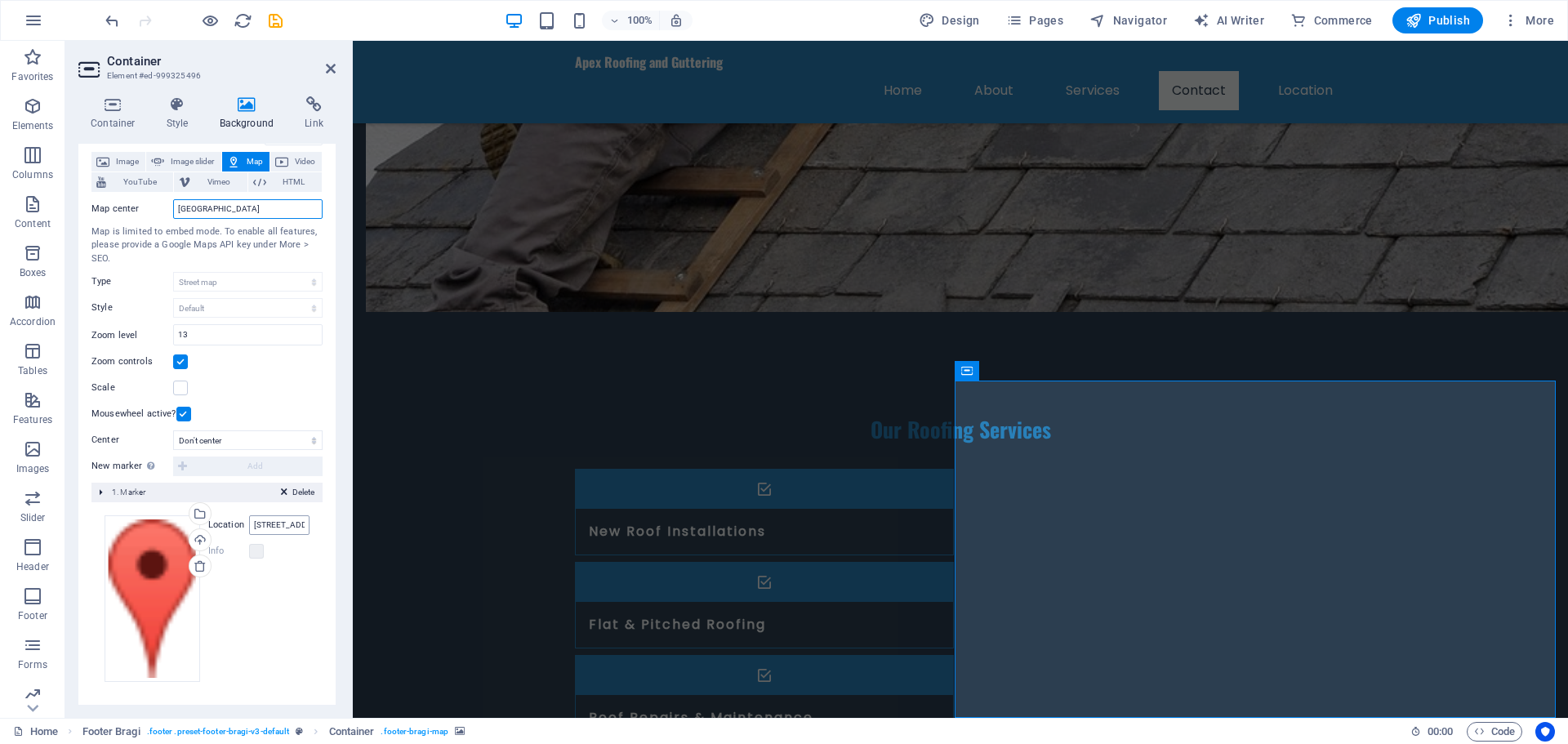
type input "Ladykirk Business Park"
click at [277, 519] on input "123 Roofing Lane, KA1 1AB Ayrshire" at bounding box center [279, 525] width 60 height 20
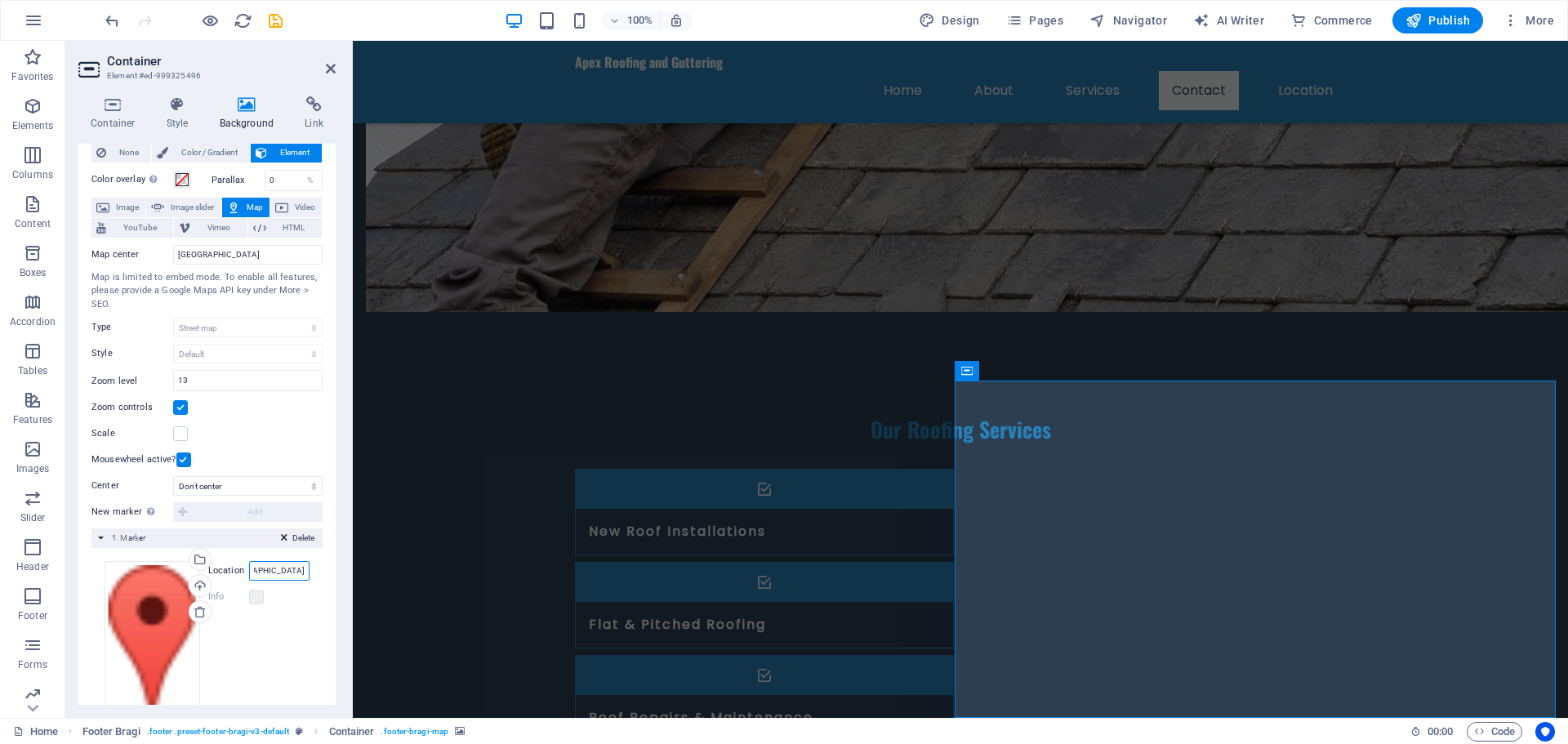
scroll to position [0, 0]
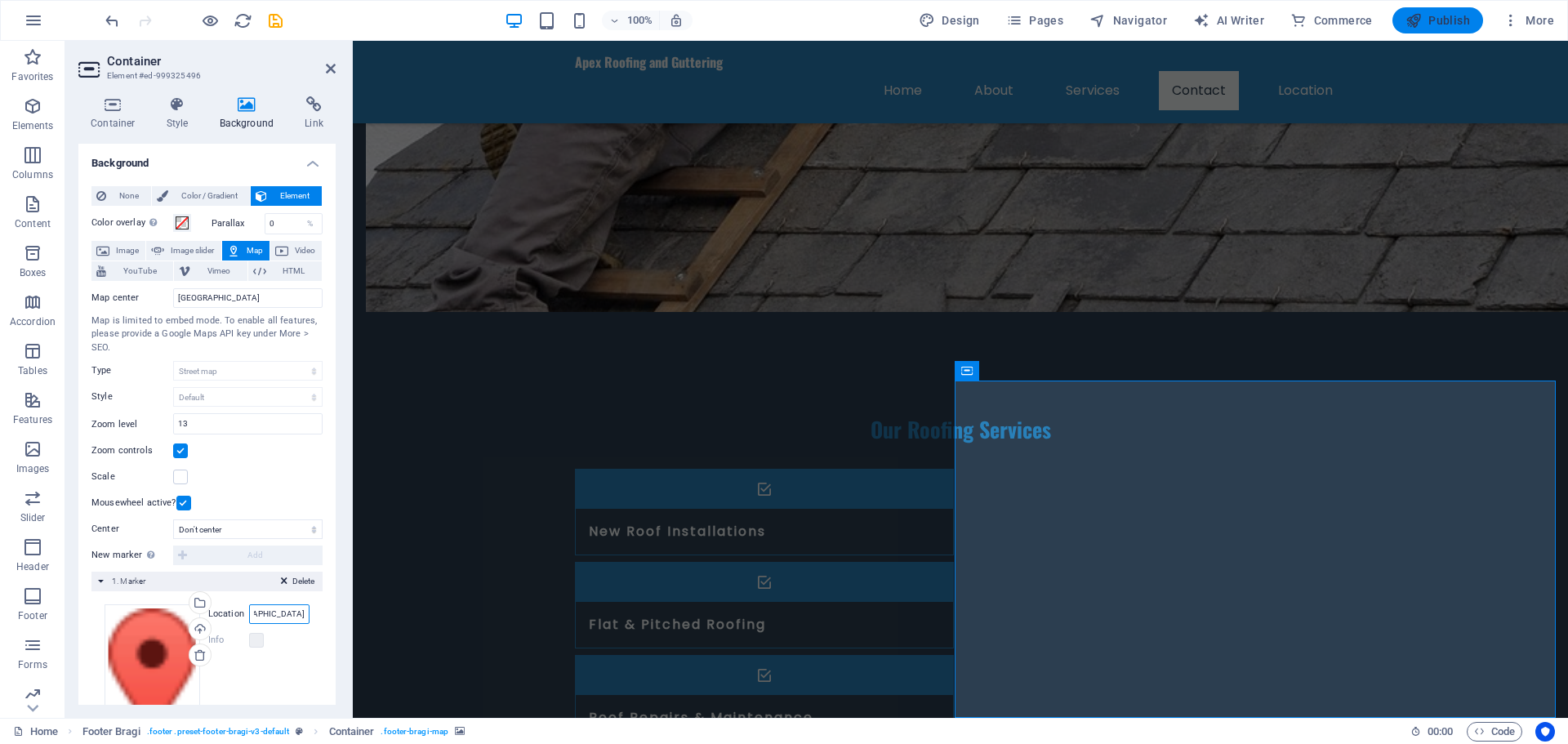
type input "Ladykirk Business Park"
click at [1443, 19] on span "Publish" at bounding box center [1437, 20] width 65 height 16
checkbox input "false"
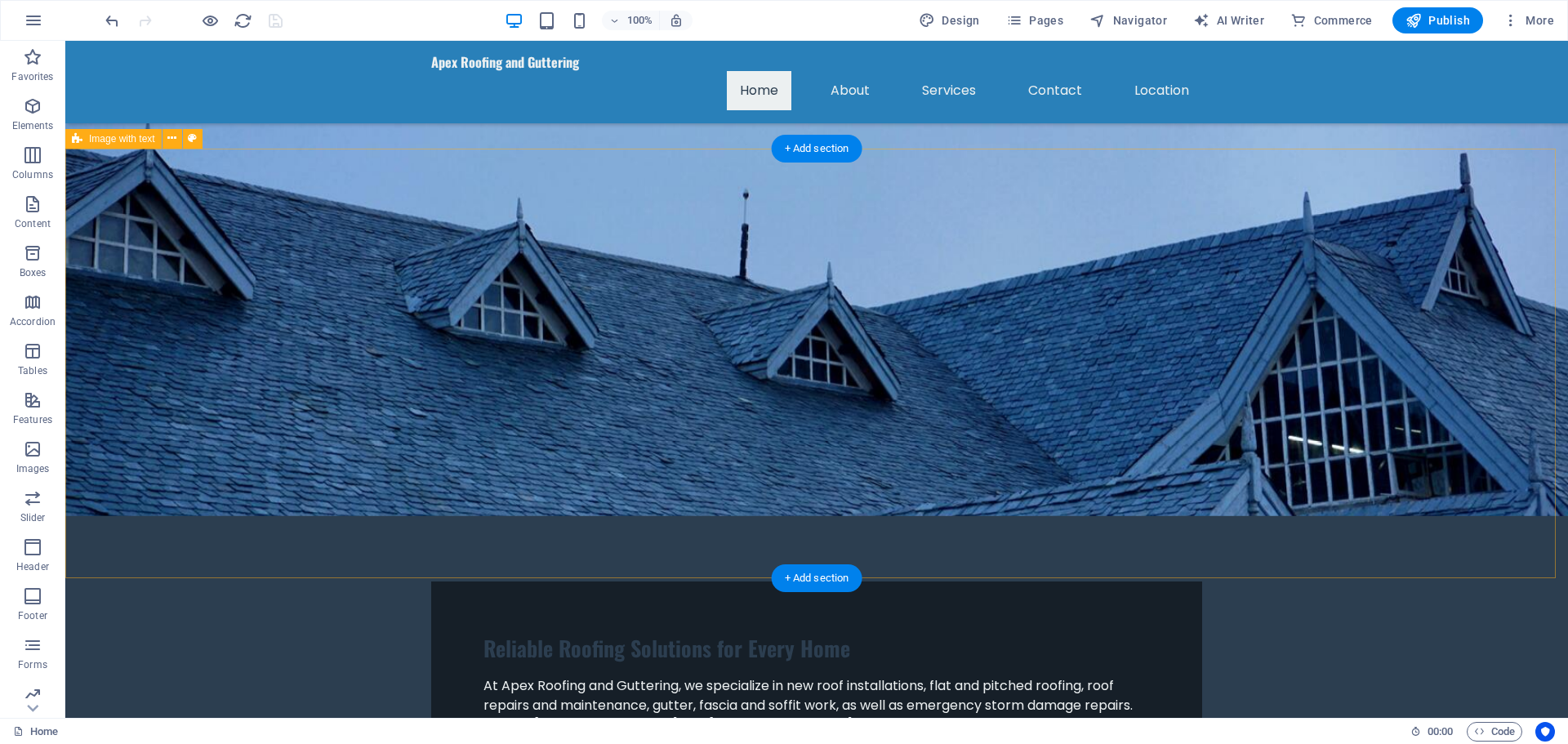
scroll to position [116, 0]
